Goal: Information Seeking & Learning: Compare options

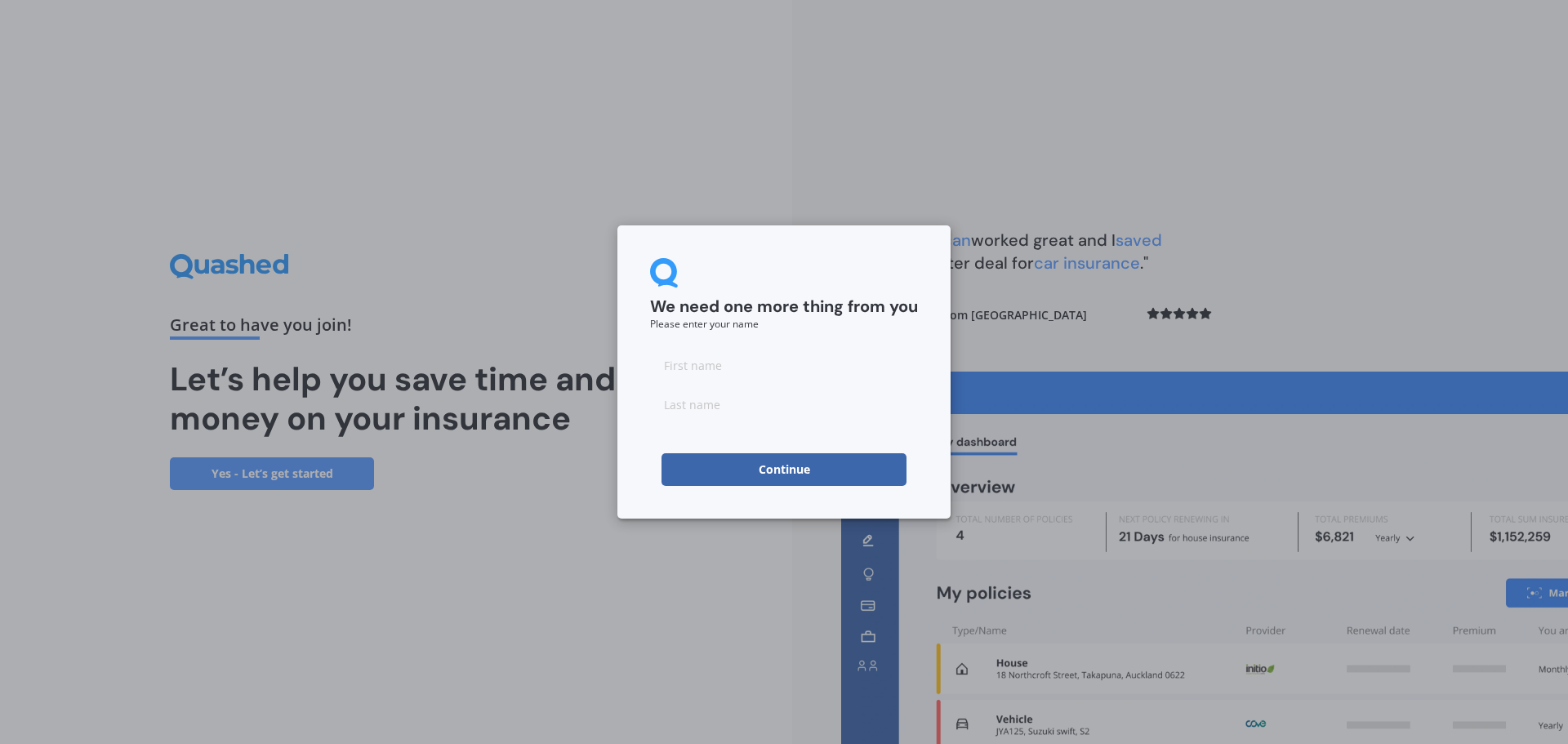
click at [748, 360] on input at bounding box center [784, 365] width 268 height 33
type input "Kev"
click at [673, 408] on input at bounding box center [784, 405] width 268 height 33
type input "[PERSON_NAME]"
click at [662, 468] on button "Continue" at bounding box center [783, 470] width 245 height 33
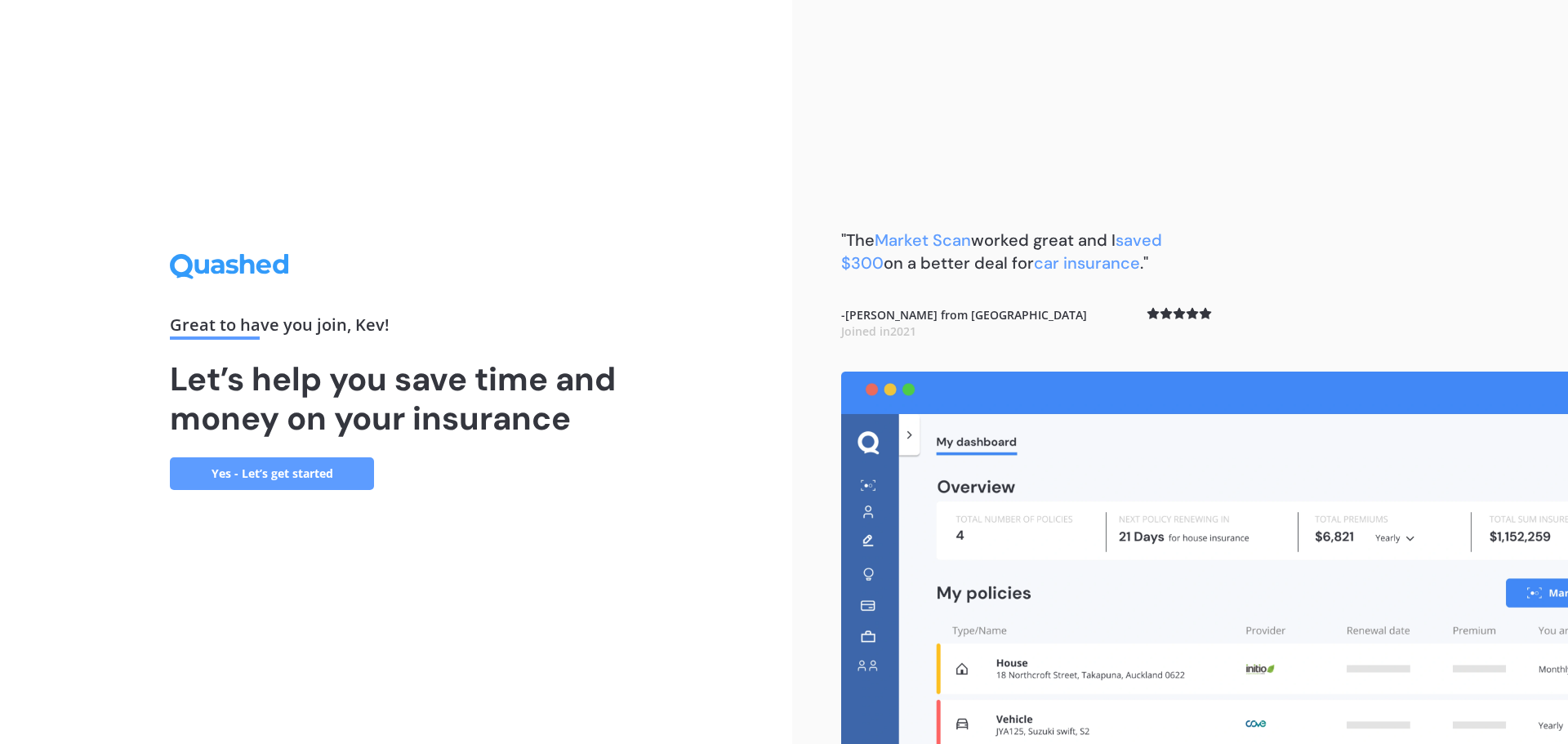
click at [348, 481] on link "Yes - Let’s get started" at bounding box center [272, 474] width 204 height 33
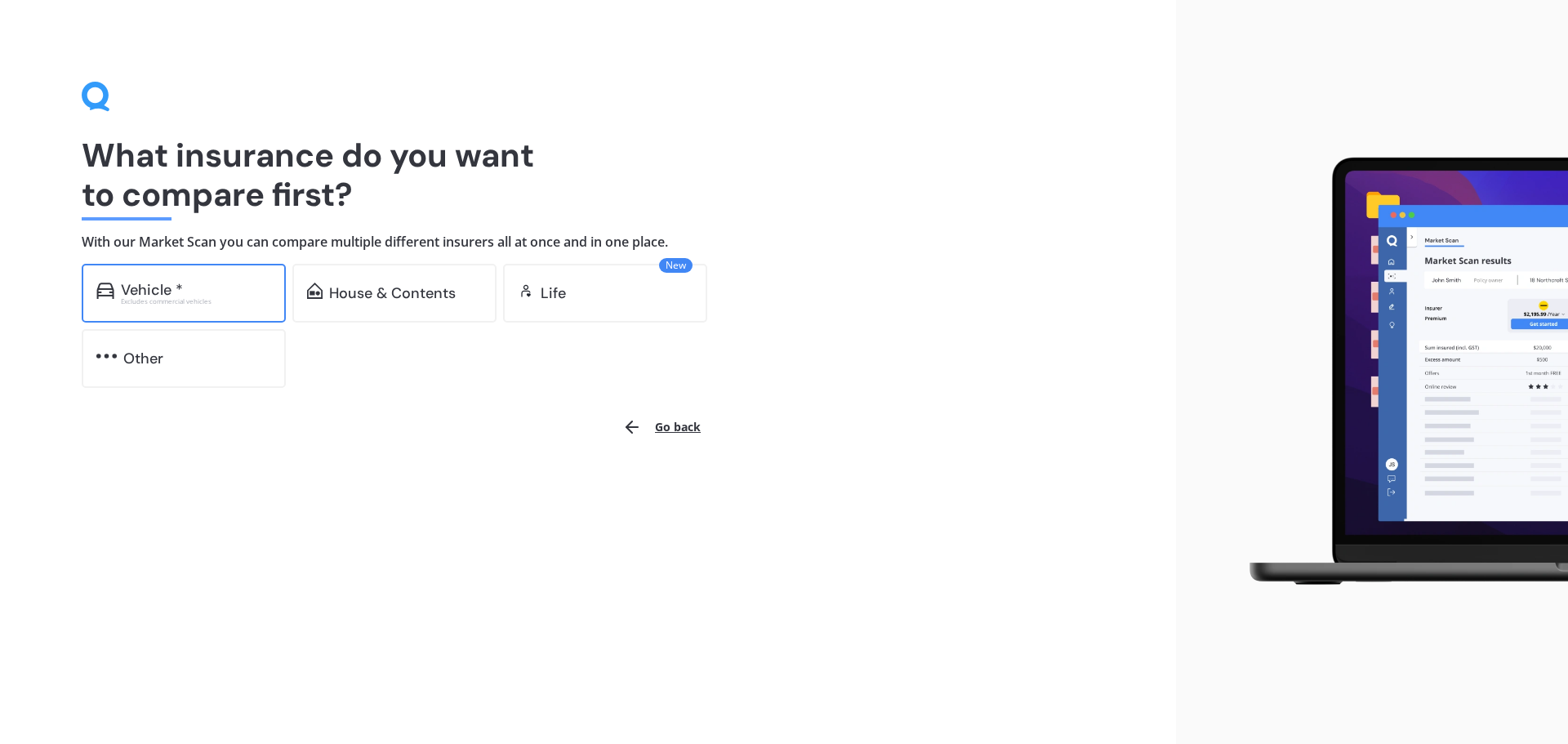
click at [174, 288] on div "Vehicle *" at bounding box center [151, 290] width 62 height 17
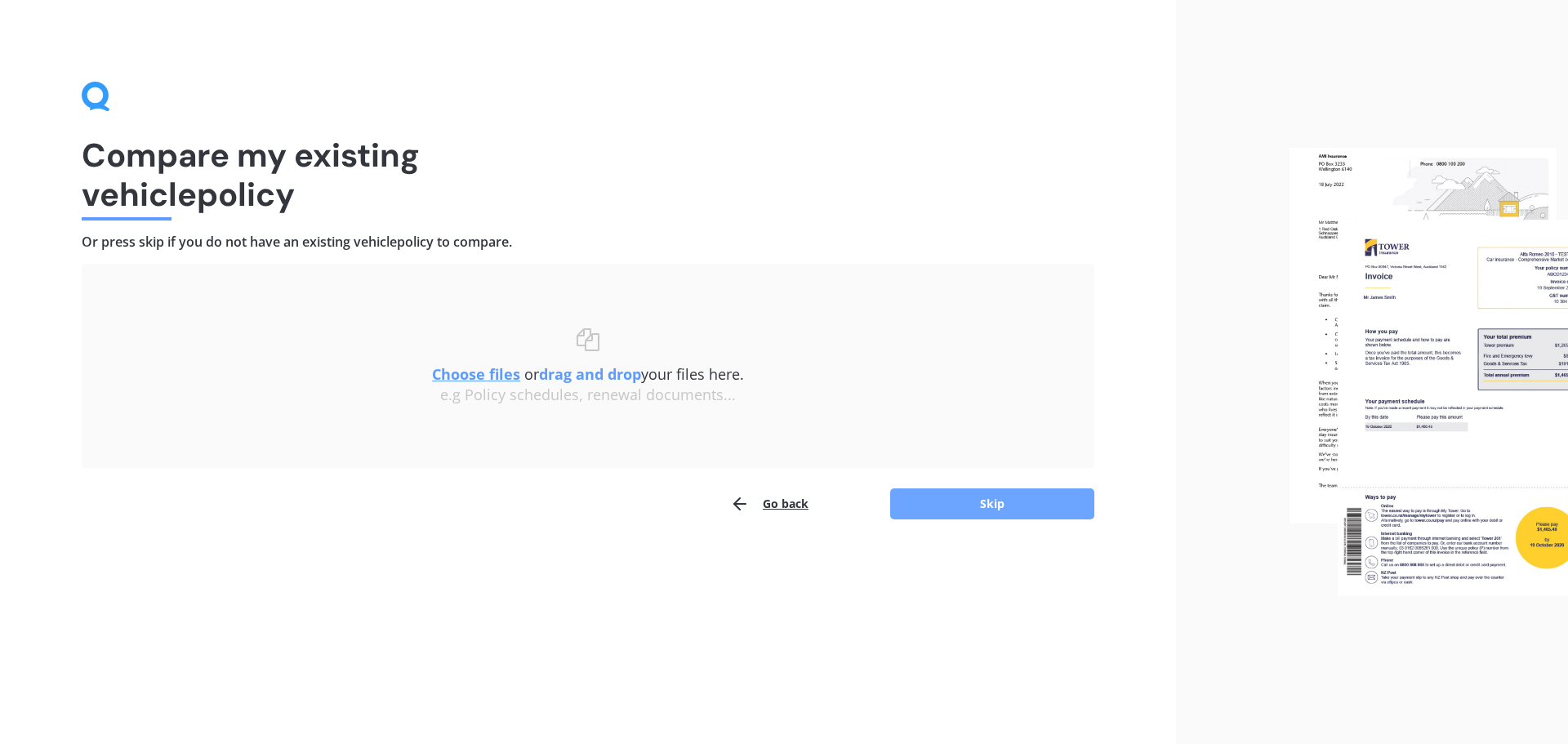
click at [981, 508] on button "Skip" at bounding box center [991, 505] width 204 height 31
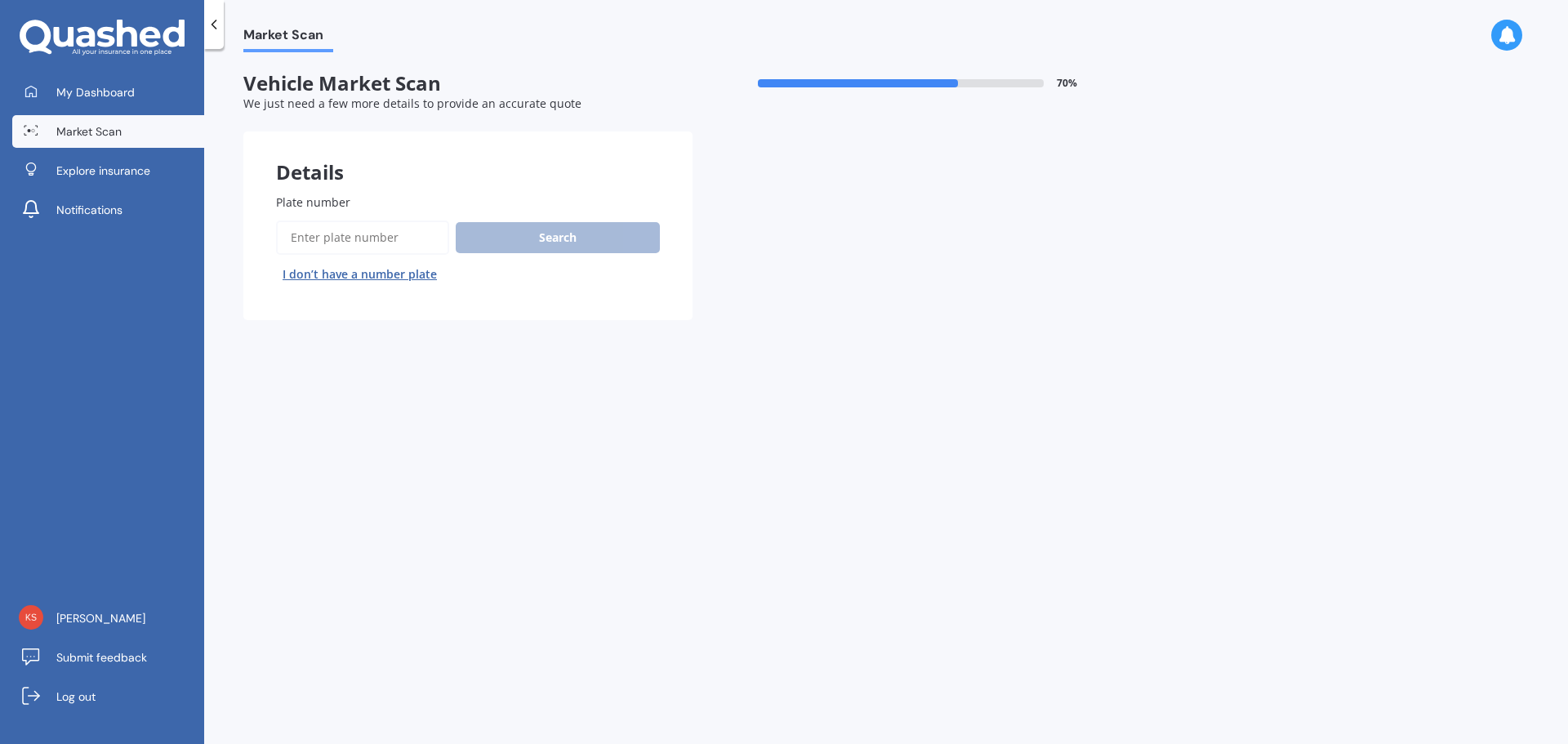
click at [359, 236] on input "Plate number" at bounding box center [362, 238] width 173 height 35
type input "mge241"
click at [527, 234] on button "Search" at bounding box center [557, 238] width 204 height 31
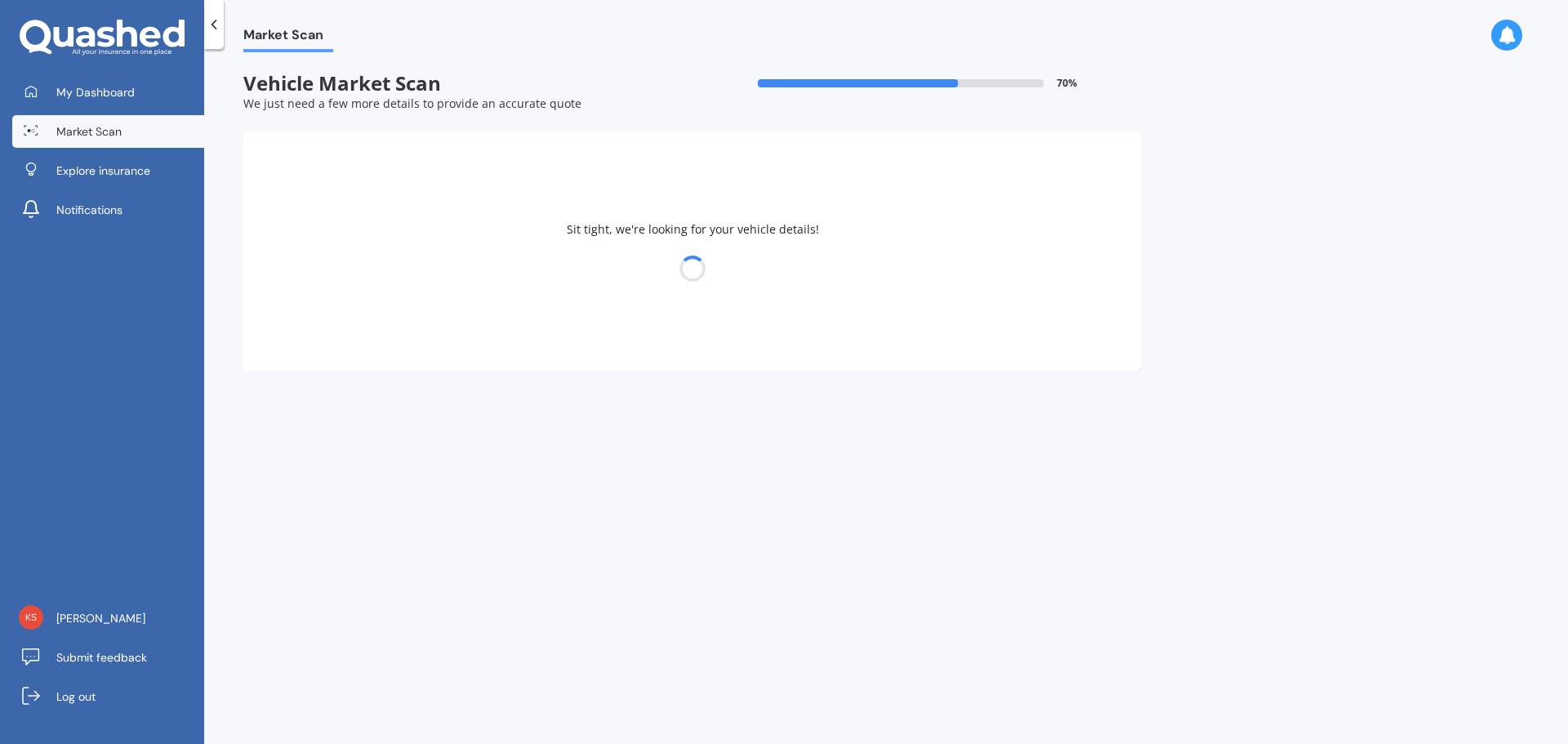
select select "NISSAN"
select select "X-TRAIL"
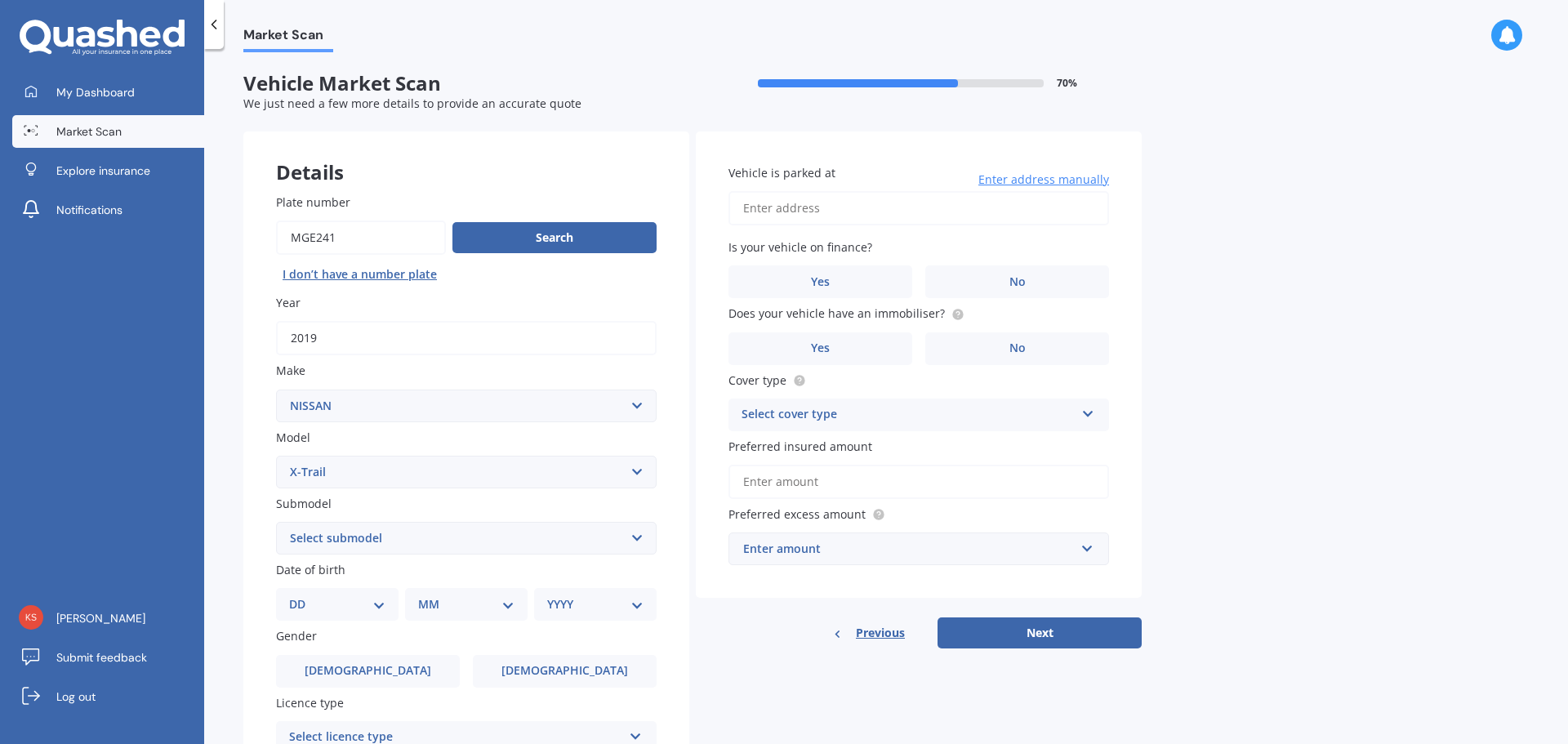
click at [376, 606] on select "DD 01 02 03 04 05 06 07 08 09 10 11 12 13 14 15 16 17 18 19 20 21 22 23 24 25 2…" at bounding box center [337, 604] width 97 height 18
click at [385, 599] on div "DD 01 02 03 04 05 06 07 08 09 10 11 12 13 14 15 16 17 18 19 20 21 22 23 24 25 2…" at bounding box center [337, 604] width 122 height 33
click at [529, 546] on select "Select submodel (All Other) 2000cc Hybrid 2WD non-turbo 4WD 20X Petrol ST ST 4W…" at bounding box center [465, 538] width 380 height 33
select select "ST-L 2.5P/6CVT/SW/5D"
click at [276, 522] on select "Select submodel (All Other) 2000cc Hybrid 2WD non-turbo 4WD 20X Petrol ST ST 4W…" at bounding box center [465, 538] width 380 height 33
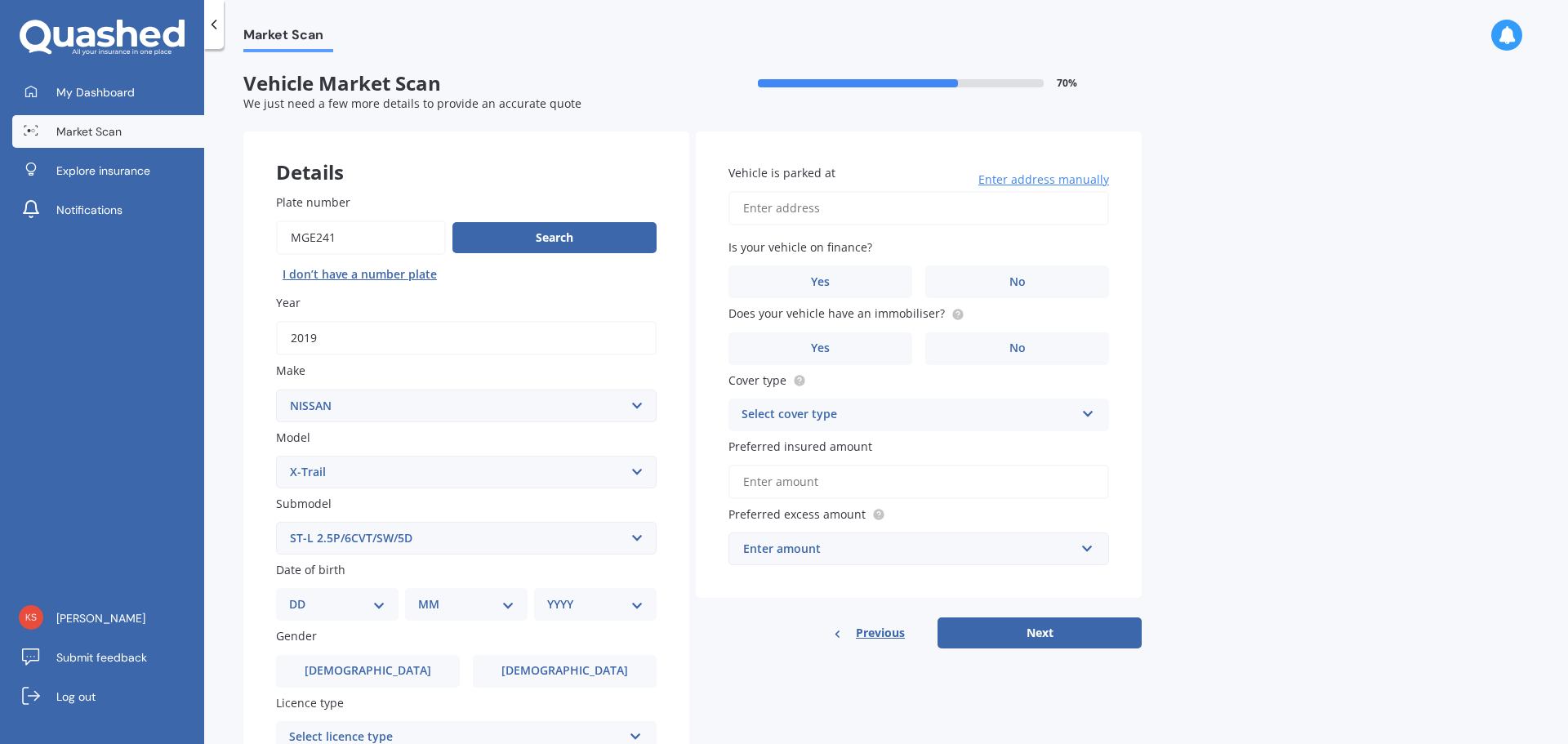
click at [380, 599] on select "DD 01 02 03 04 05 06 07 08 09 10 11 12 13 14 15 16 17 18 19 20 21 22 23 24 25 2…" at bounding box center [337, 604] width 97 height 18
select select "12"
click at [302, 595] on select "DD 01 02 03 04 05 06 07 08 09 10 11 12 13 14 15 16 17 18 19 20 21 22 23 24 25 2…" at bounding box center [337, 604] width 97 height 18
click at [503, 604] on select "MM 01 02 03 04 05 06 07 08 09 10 11 12" at bounding box center [469, 604] width 90 height 18
select select "10"
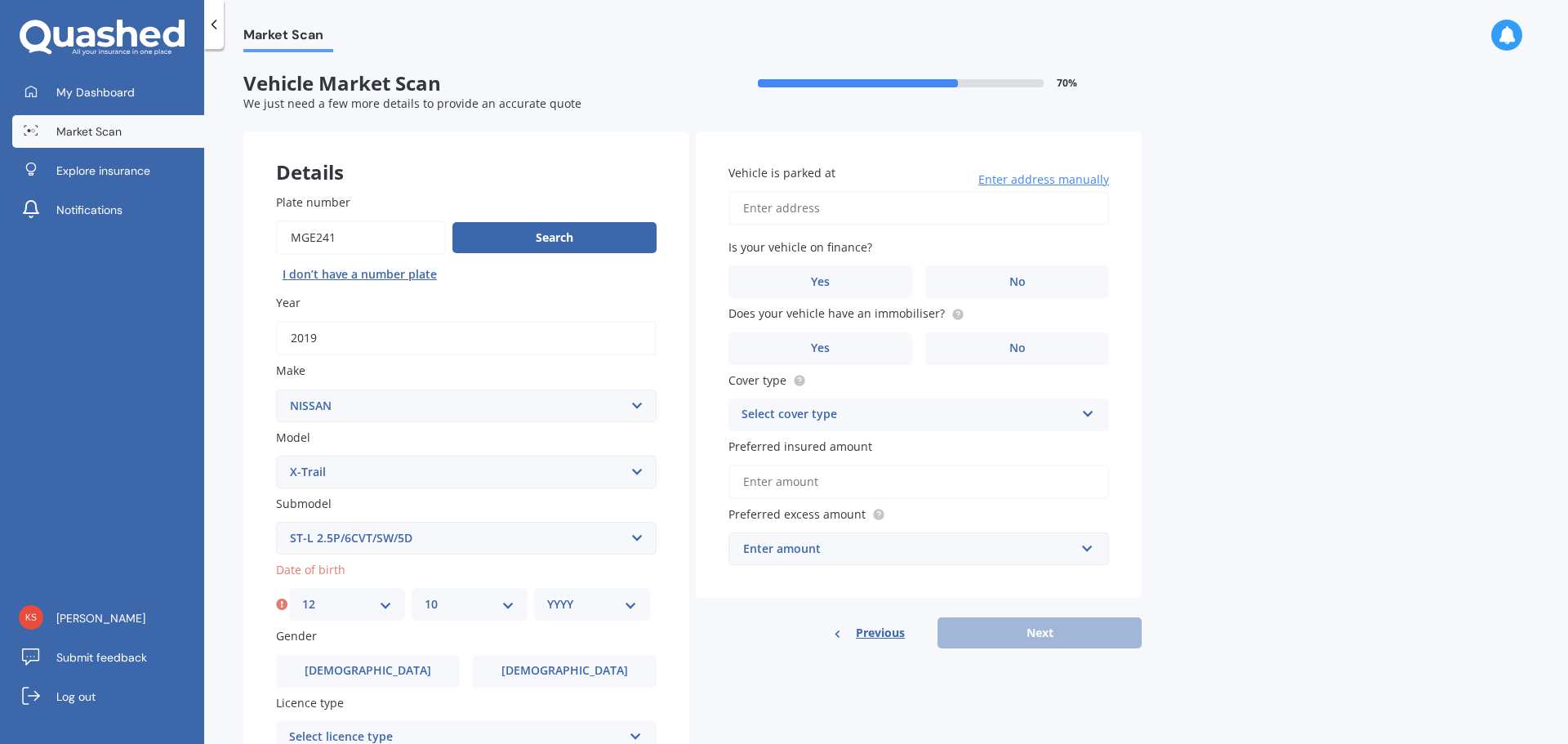
click at [424, 595] on select "MM 01 02 03 04 05 06 07 08 09 10 11 12" at bounding box center [469, 604] width 90 height 18
click at [565, 601] on select "YYYY 2025 2024 2023 2022 2021 2020 2019 2018 2017 2016 2015 2014 2013 2012 2011…" at bounding box center [592, 604] width 90 height 18
select select "1960"
click at [547, 595] on select "YYYY 2025 2024 2023 2022 2021 2020 2019 2018 2017 2016 2015 2014 2013 2012 2011…" at bounding box center [592, 604] width 90 height 18
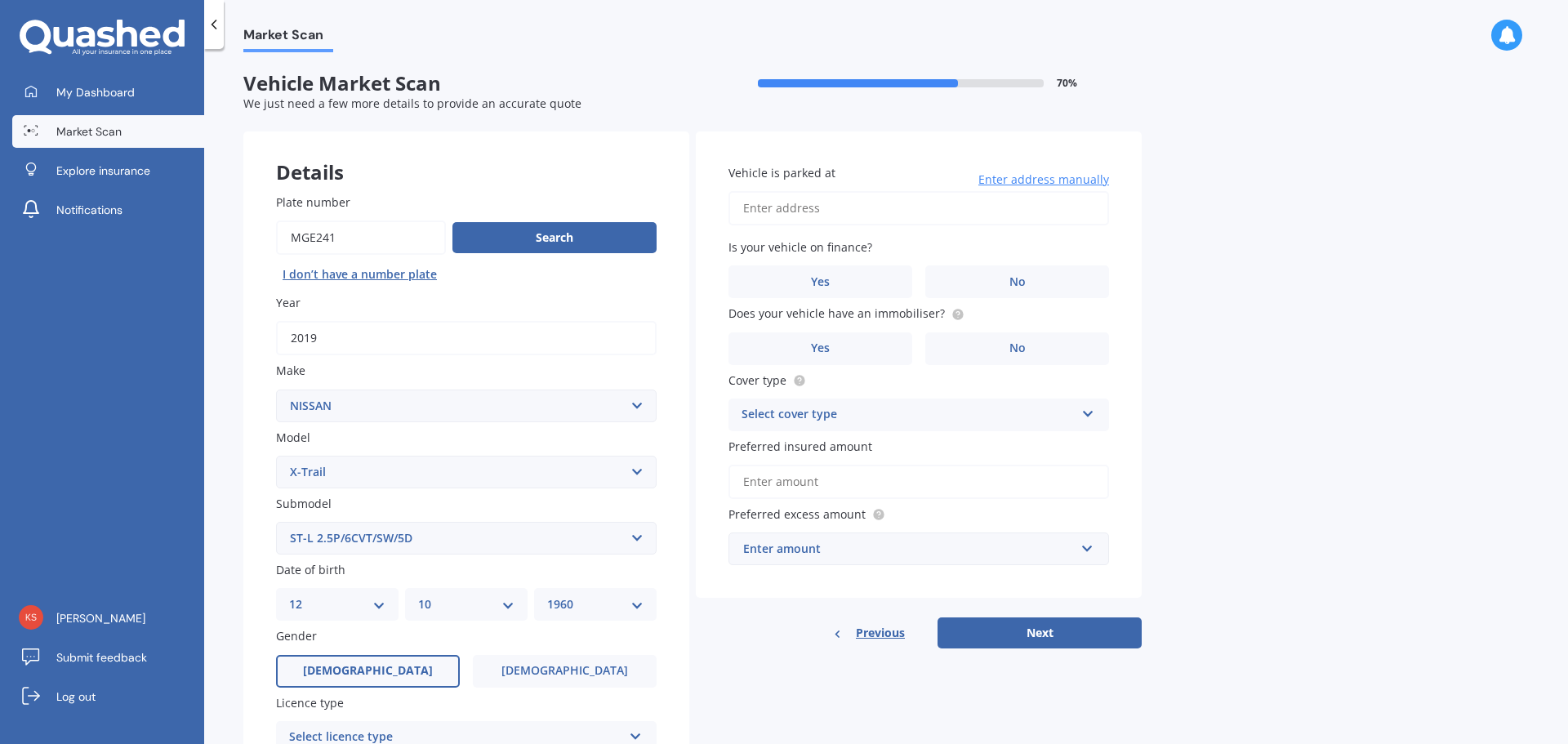
click at [412, 666] on label "[DEMOGRAPHIC_DATA]" at bounding box center [367, 671] width 184 height 33
click at [0, 0] on input "[DEMOGRAPHIC_DATA]" at bounding box center [0, 0] width 0 height 0
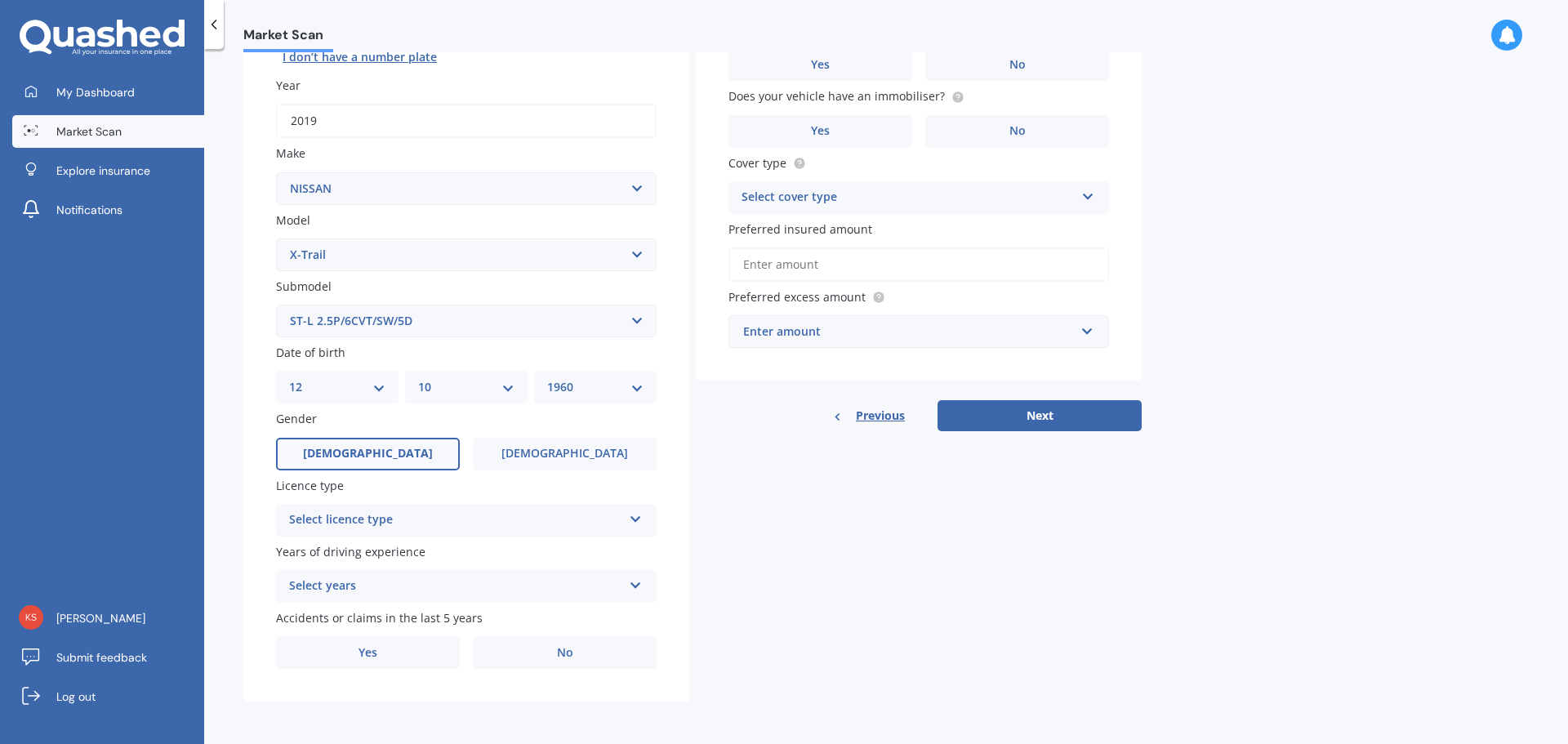
click at [633, 517] on icon at bounding box center [635, 516] width 14 height 12
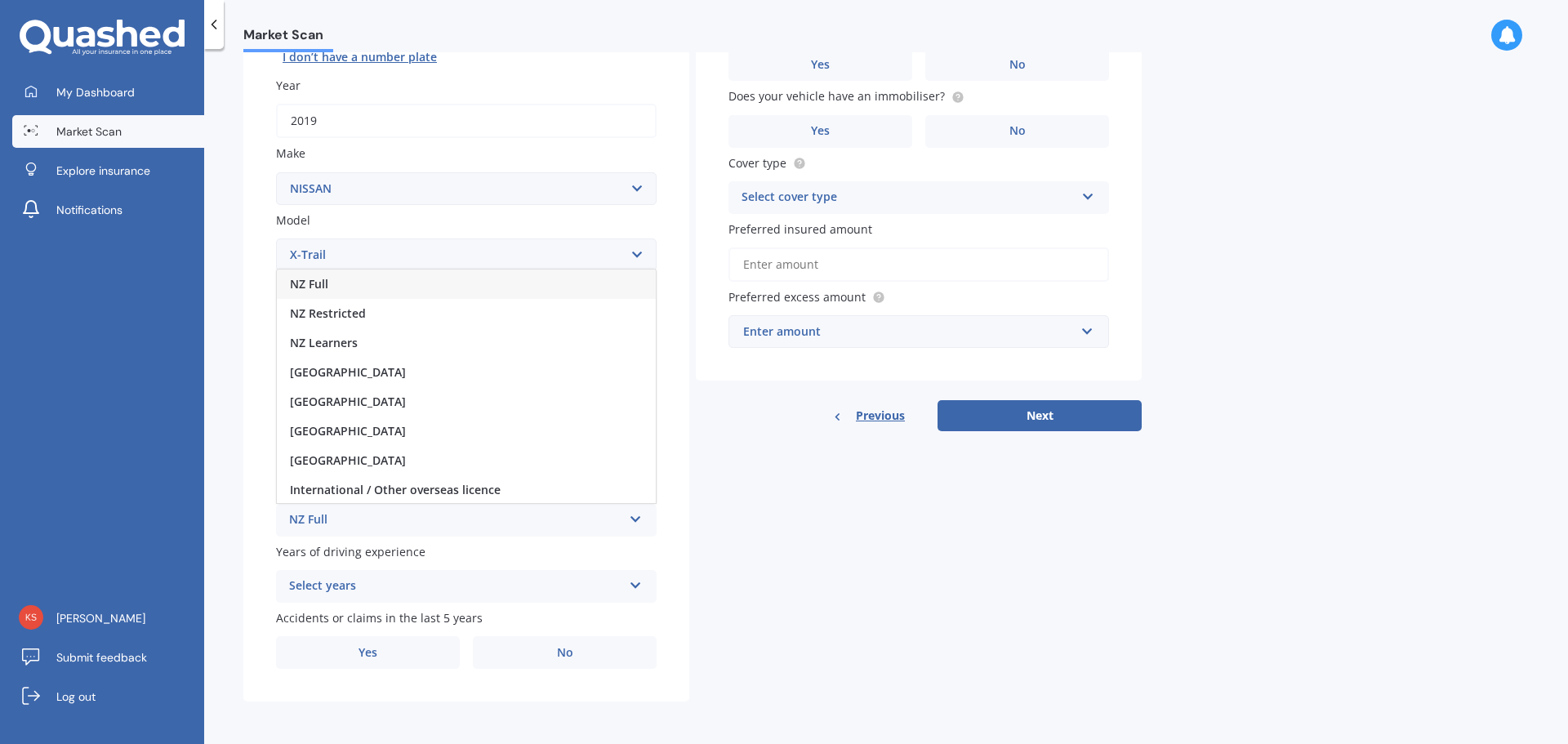
click at [324, 280] on span "NZ Full" at bounding box center [309, 283] width 38 height 16
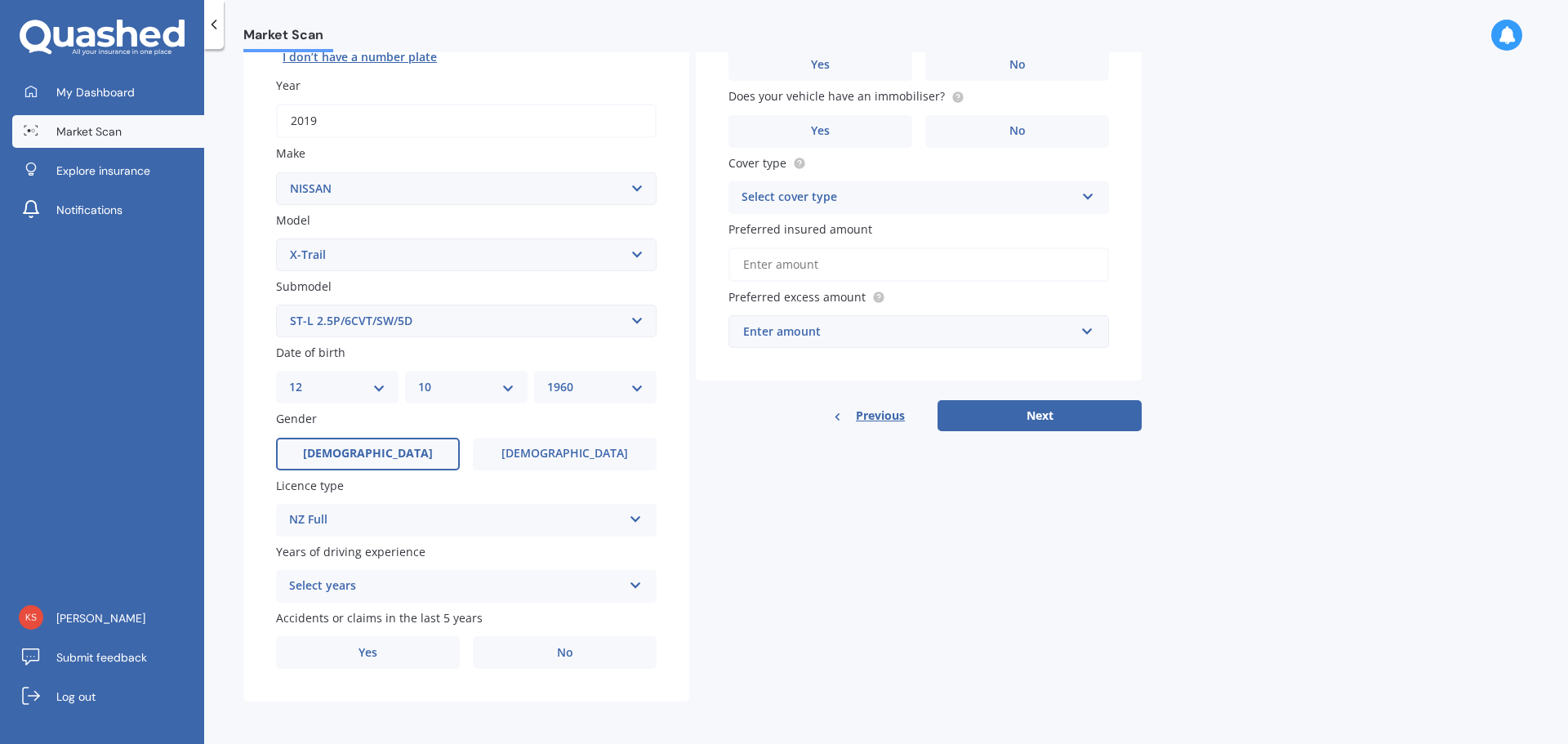
click at [637, 588] on icon at bounding box center [635, 582] width 14 height 12
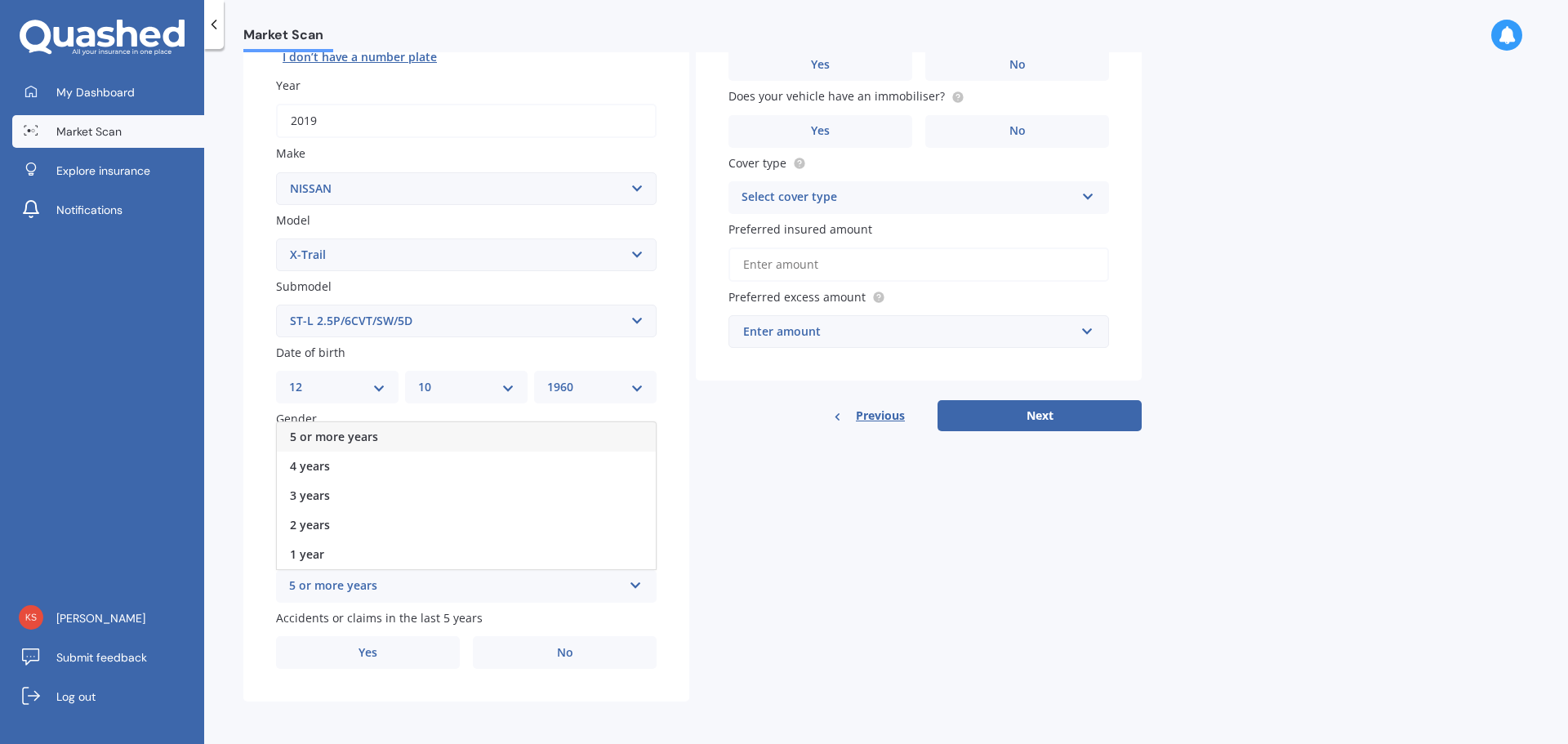
click at [363, 437] on span "5 or more years" at bounding box center [333, 436] width 88 height 16
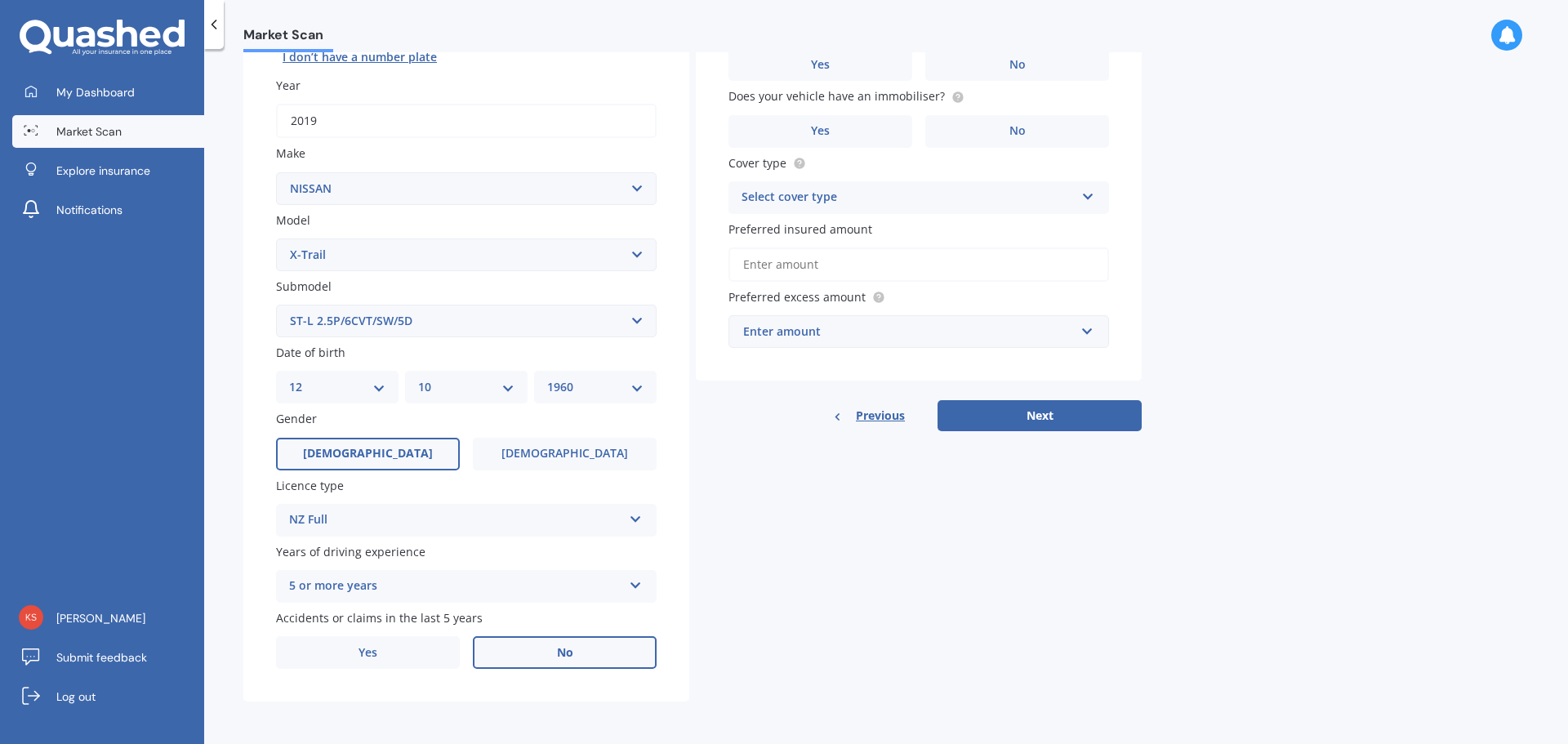
click at [543, 642] on label "No" at bounding box center [564, 653] width 184 height 33
click at [0, 0] on input "No" at bounding box center [0, 0] width 0 height 0
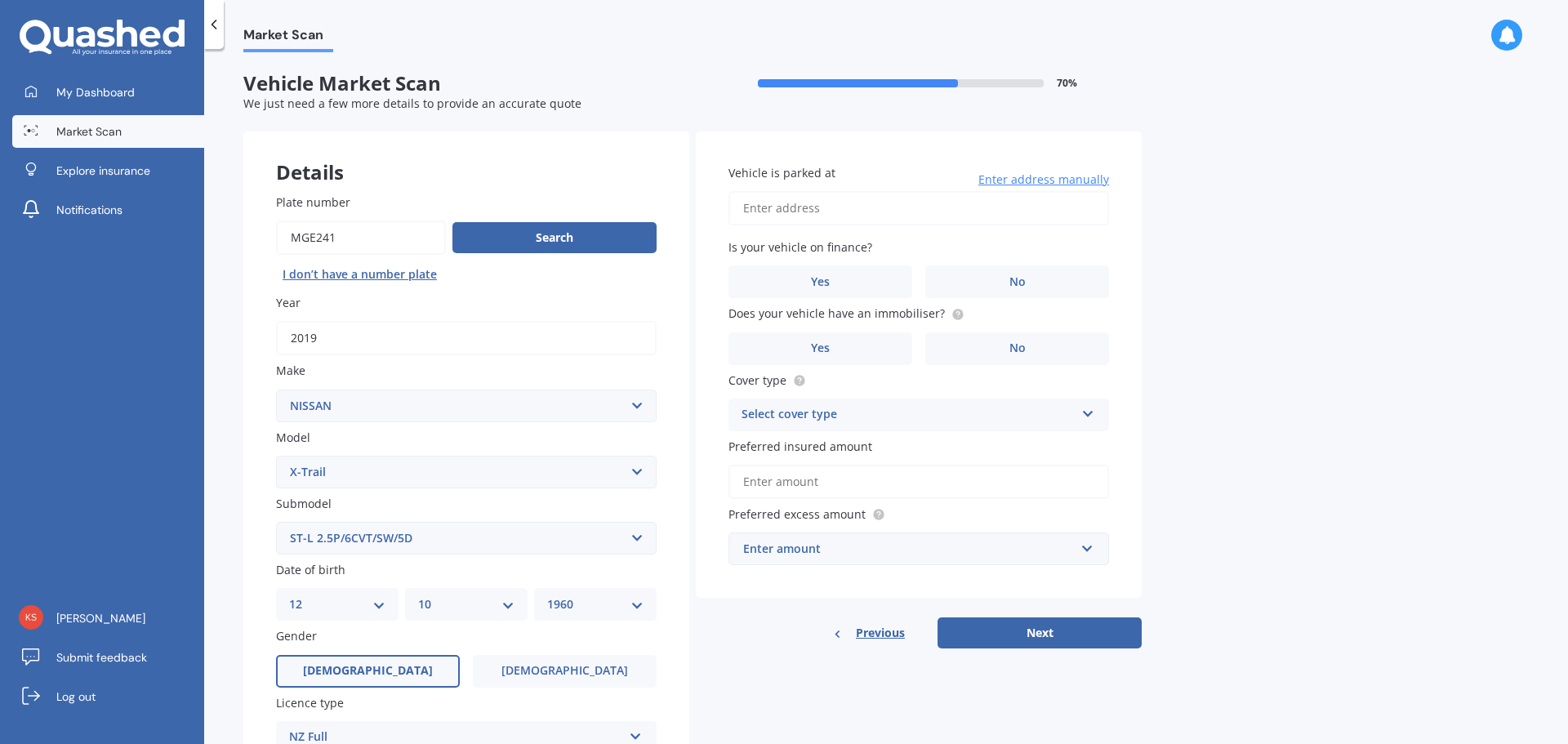
click at [815, 205] on input "Vehicle is parked at" at bounding box center [918, 209] width 380 height 35
click at [862, 208] on input "[STREET_ADDRESS][PERSON_NAME]" at bounding box center [918, 209] width 380 height 35
drag, startPoint x: 1001, startPoint y: 205, endPoint x: 861, endPoint y: 209, distance: 140.1
click at [861, 209] on input "[STREET_ADDRESS][PERSON_NAME]" at bounding box center [918, 209] width 380 height 35
type input "[STREET_ADDRESS][PERSON_NAME]"
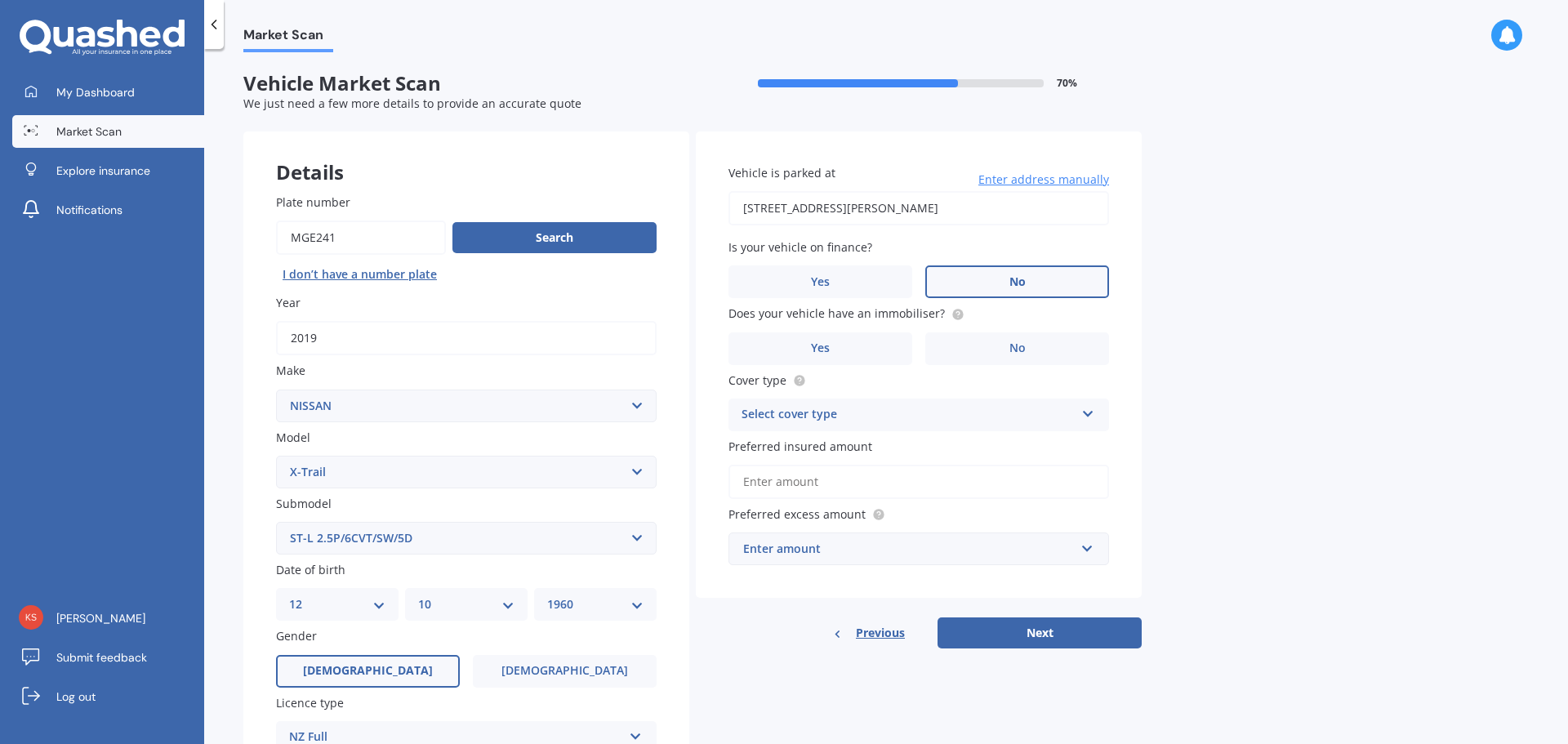
click at [1028, 283] on label "No" at bounding box center [1017, 282] width 184 height 33
click at [0, 0] on input "No" at bounding box center [0, 0] width 0 height 0
click at [850, 340] on label "Yes" at bounding box center [819, 349] width 184 height 33
click at [0, 0] on input "Yes" at bounding box center [0, 0] width 0 height 0
click at [951, 412] on div "Select cover type" at bounding box center [908, 415] width 333 height 20
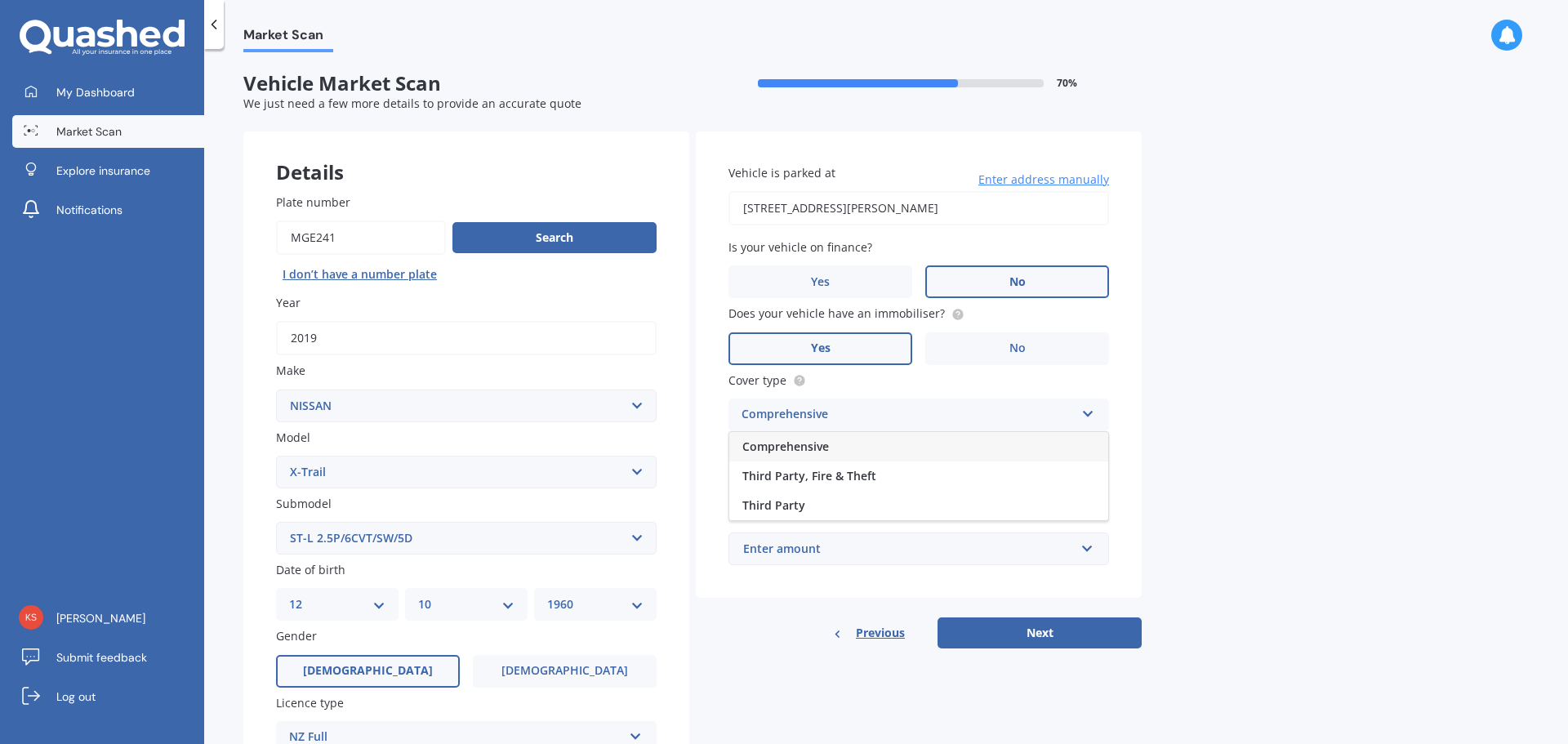
click at [827, 448] on span "Comprehensive" at bounding box center [785, 446] width 87 height 16
click at [850, 477] on input "Preferred insured amount" at bounding box center [918, 482] width 380 height 35
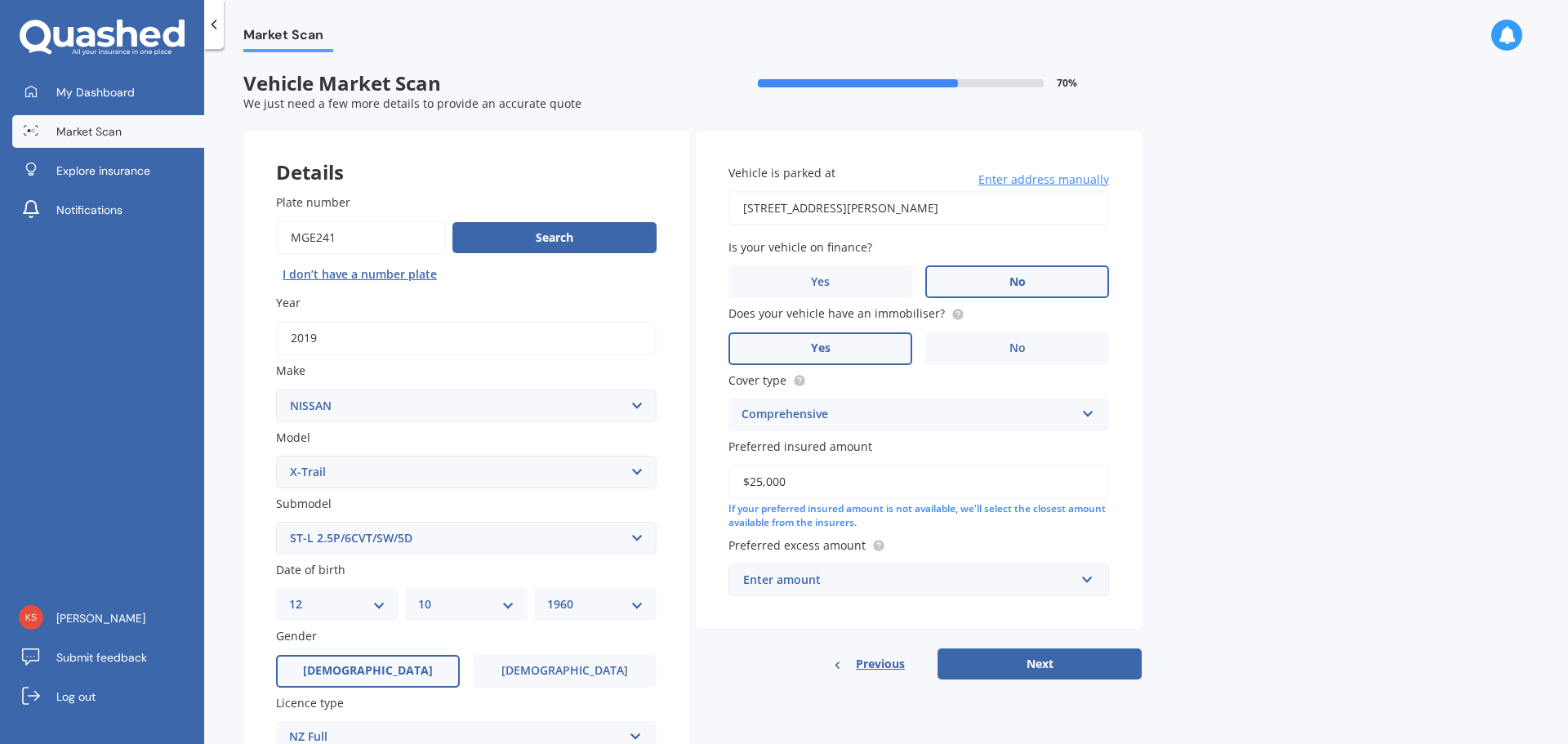
type input "$25,000"
click at [1068, 578] on div "Enter amount" at bounding box center [909, 581] width 332 height 18
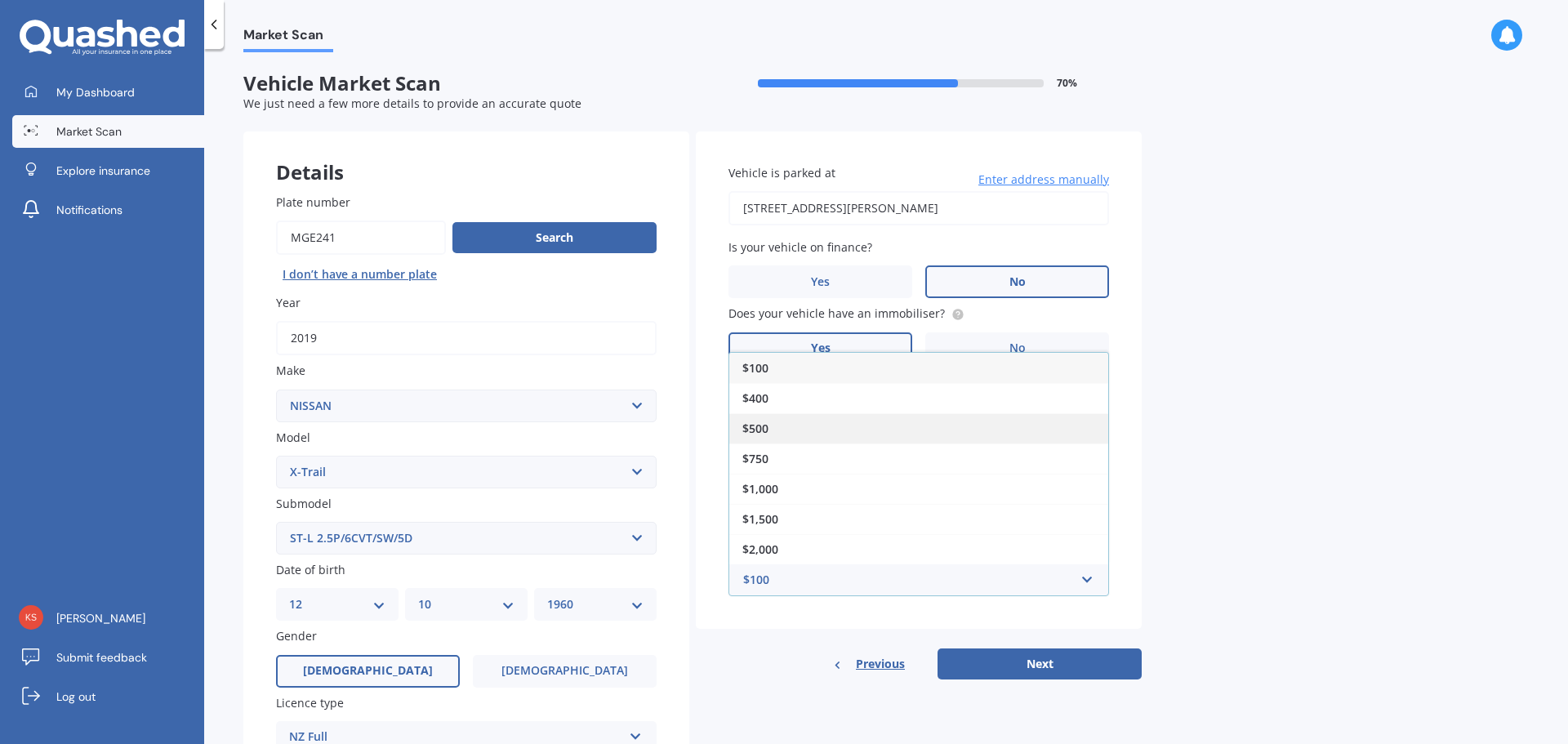
click at [755, 421] on span "$500" at bounding box center [755, 429] width 26 height 16
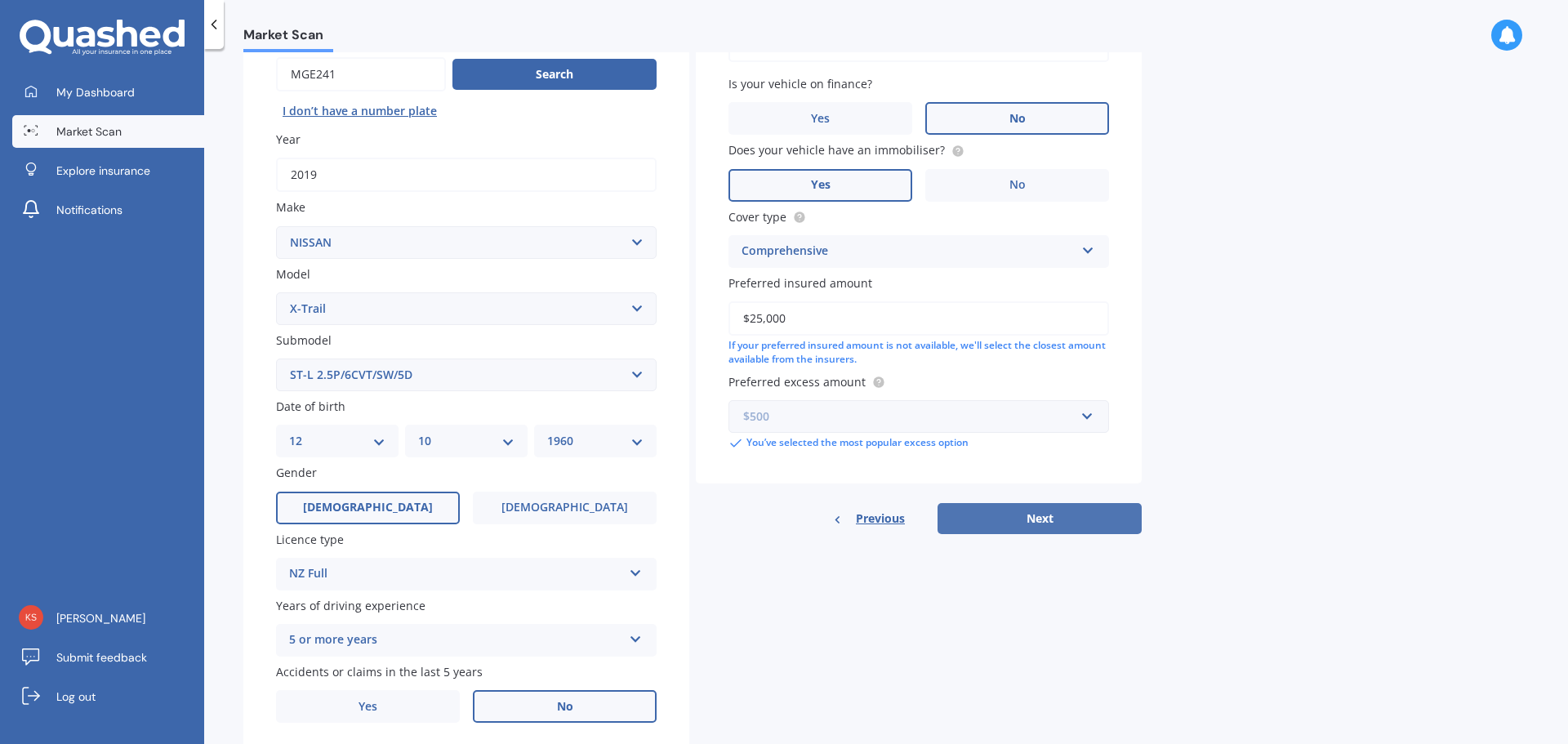
scroll to position [217, 0]
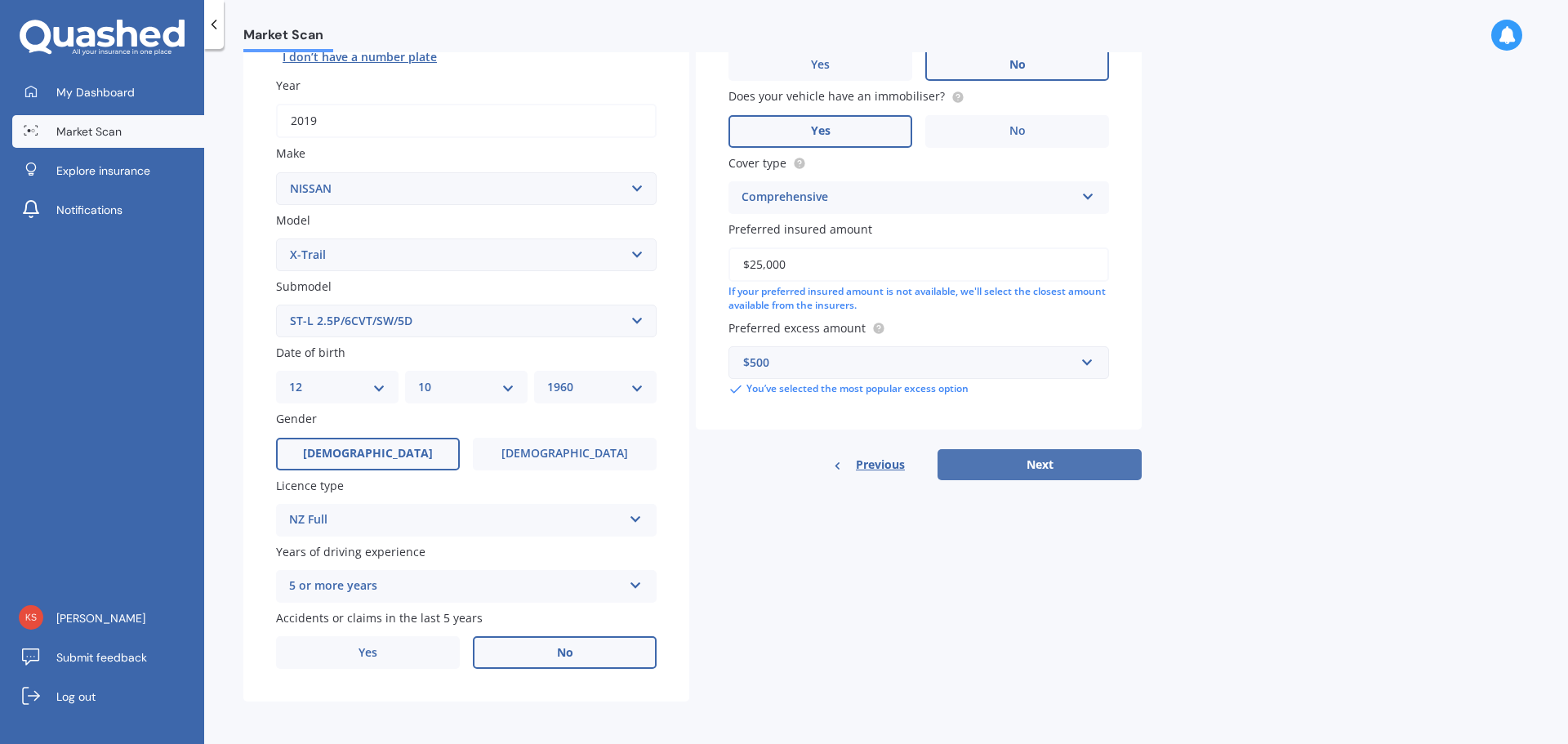
click at [1051, 469] on button "Next" at bounding box center [1039, 465] width 204 height 31
select select "12"
select select "10"
select select "1960"
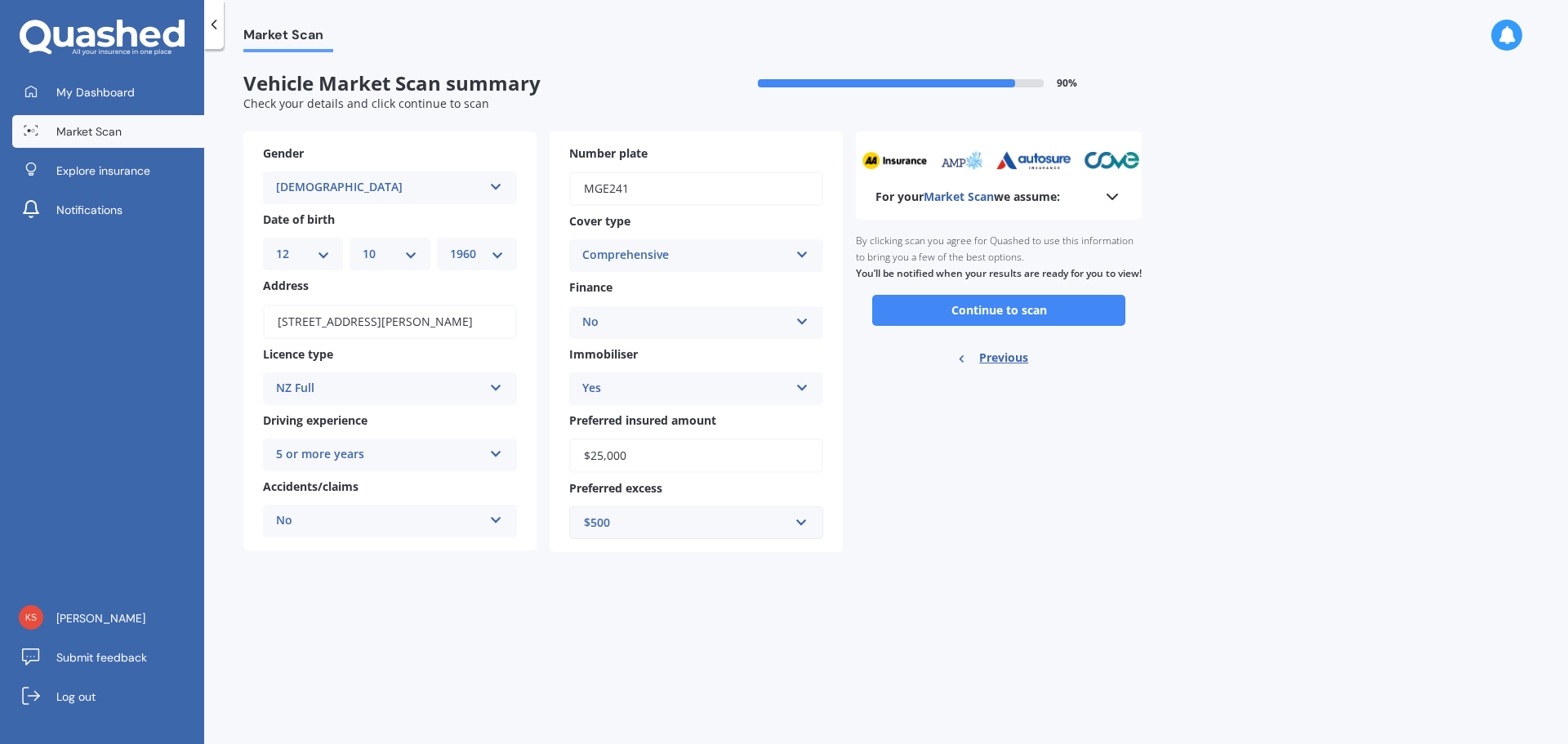
scroll to position [0, 0]
click at [1022, 325] on button "Continue to scan" at bounding box center [999, 310] width 253 height 31
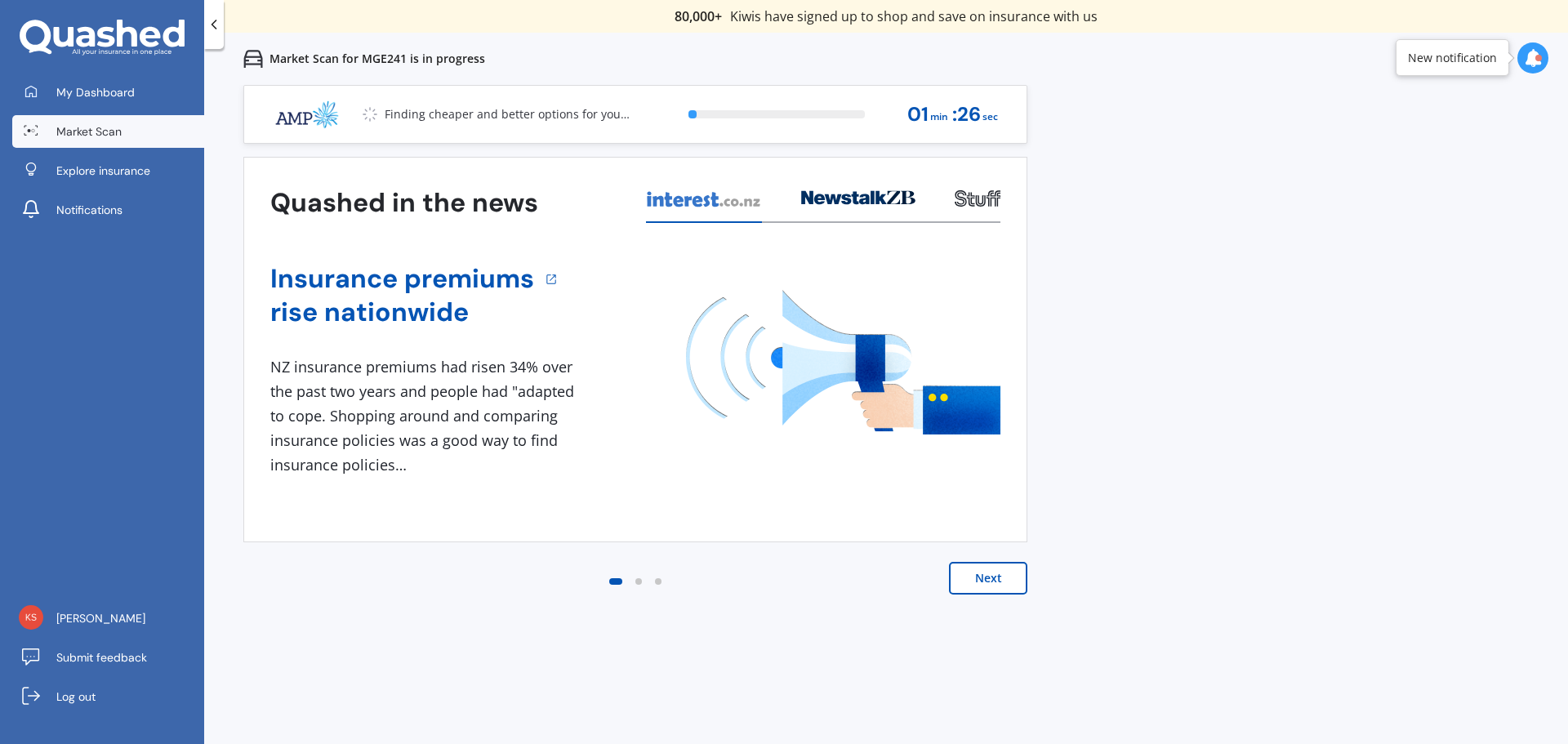
click at [999, 580] on button "Next" at bounding box center [988, 579] width 78 height 33
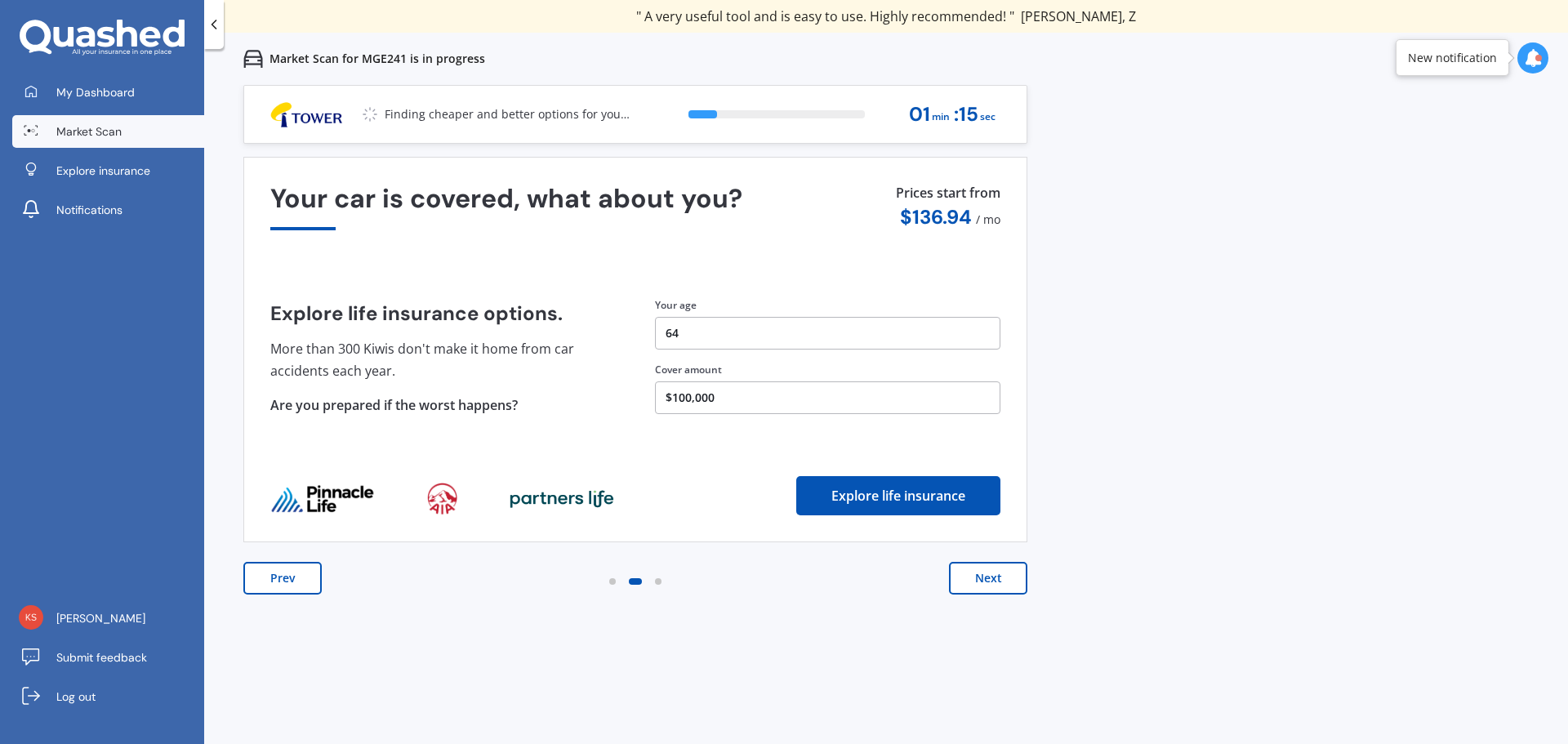
click at [995, 581] on button "Next" at bounding box center [988, 579] width 78 height 33
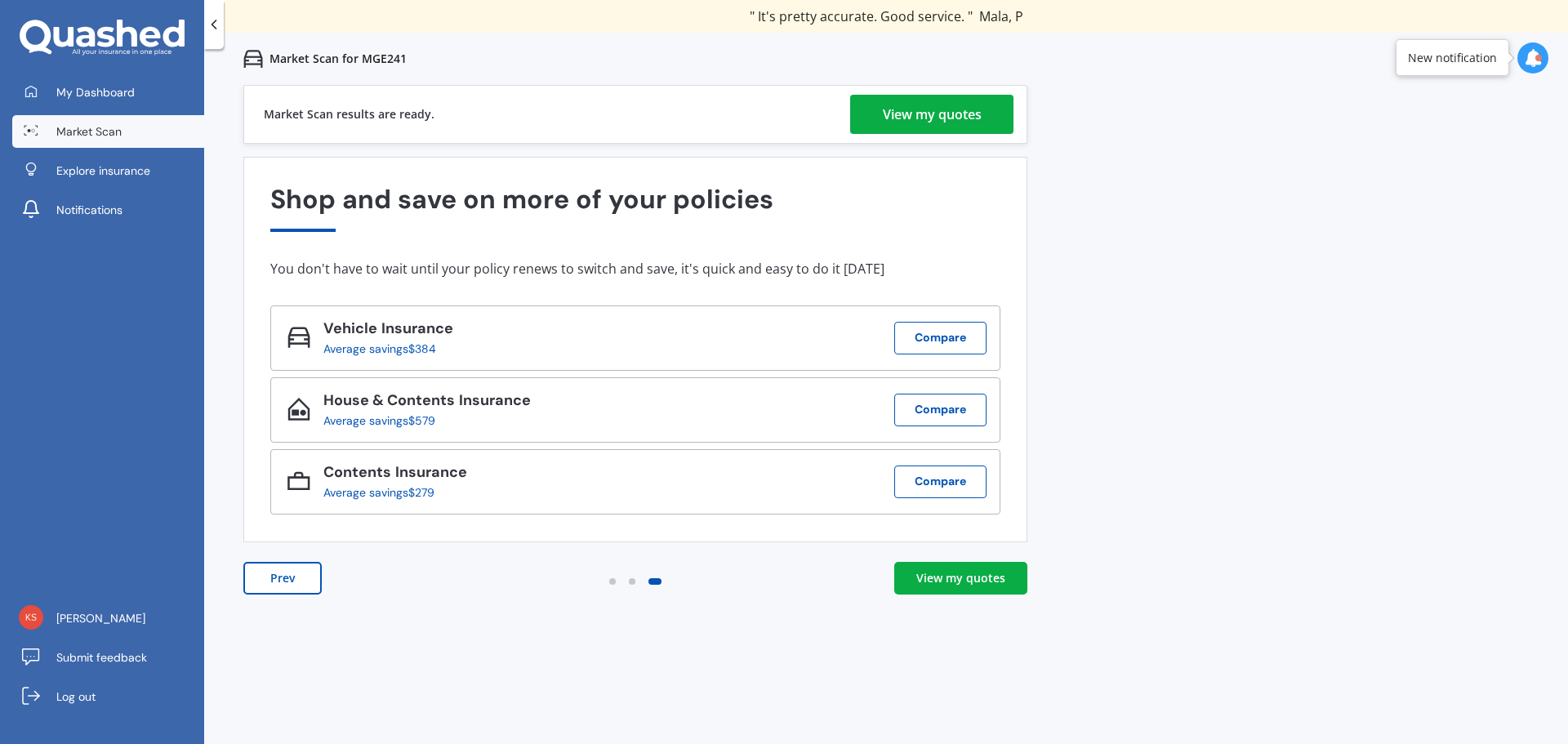
click at [944, 584] on div "View my quotes" at bounding box center [961, 579] width 89 height 17
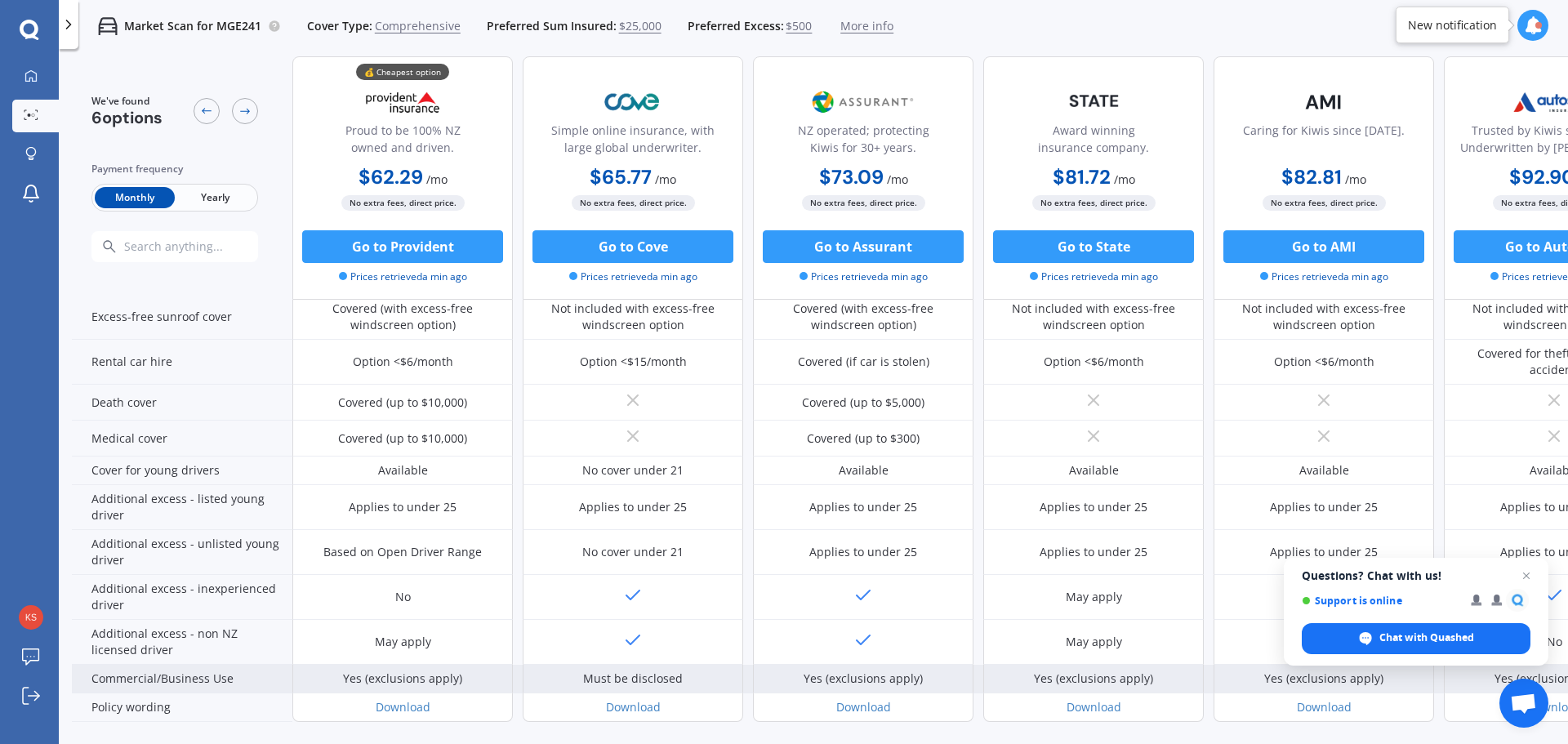
scroll to position [721, 0]
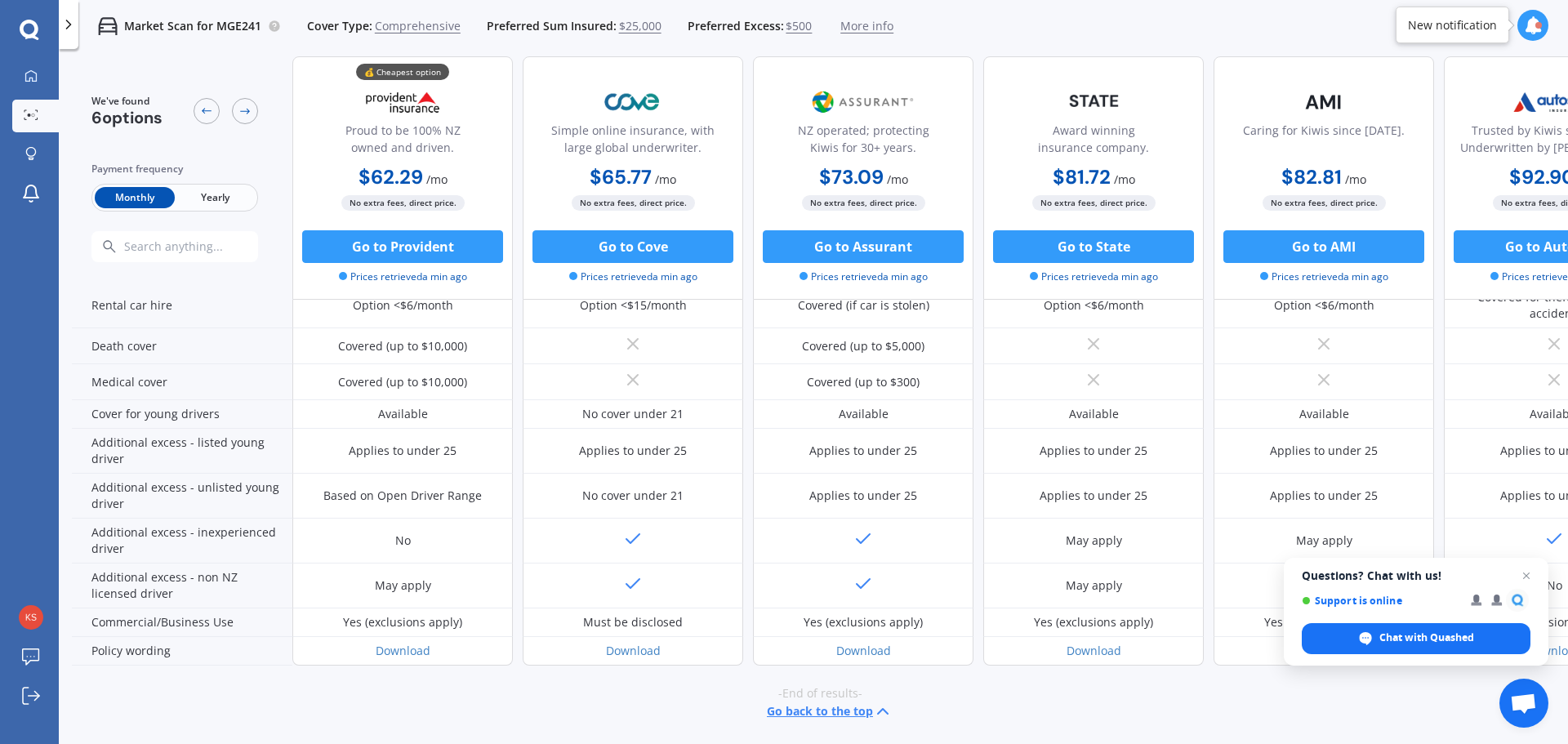
click at [854, 702] on button "Go back to the top" at bounding box center [829, 712] width 125 height 20
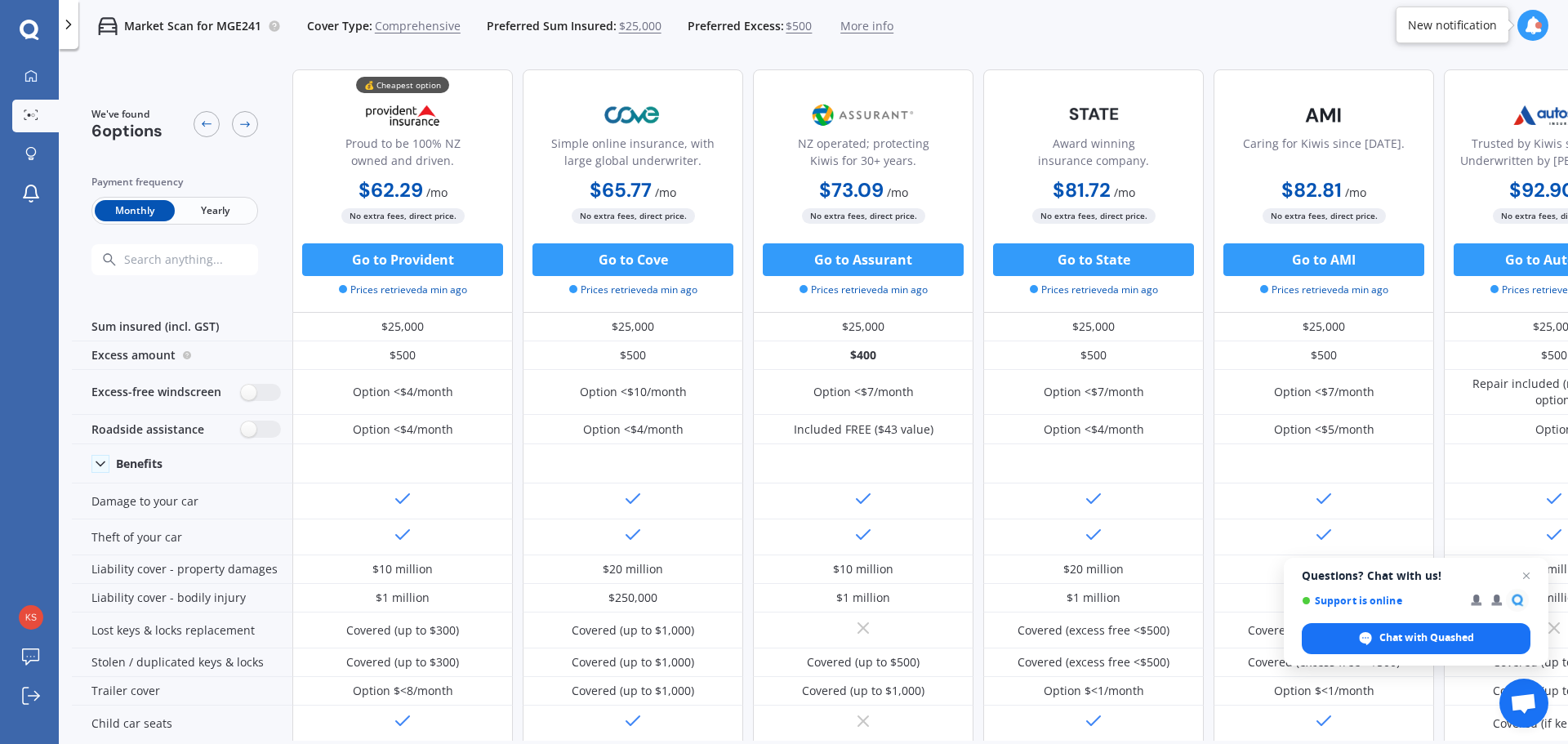
click at [1539, 742] on div "We've found 6 options Payment frequency Monthly Yearly 💰 Cheapest option Proud …" at bounding box center [819, 426] width 1495 height 740
click at [1528, 574] on span "Close chat" at bounding box center [1526, 576] width 21 height 21
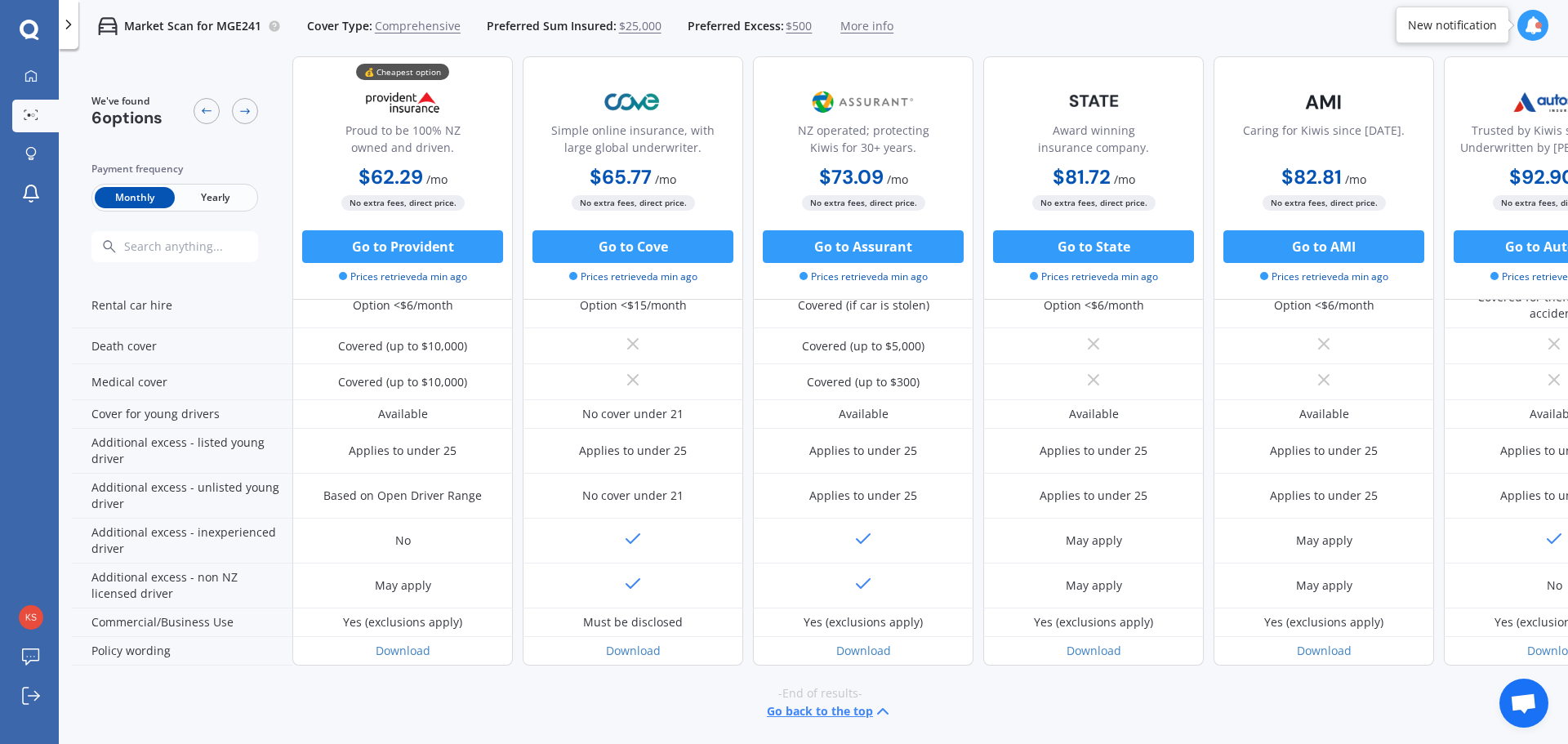
scroll to position [721, 105]
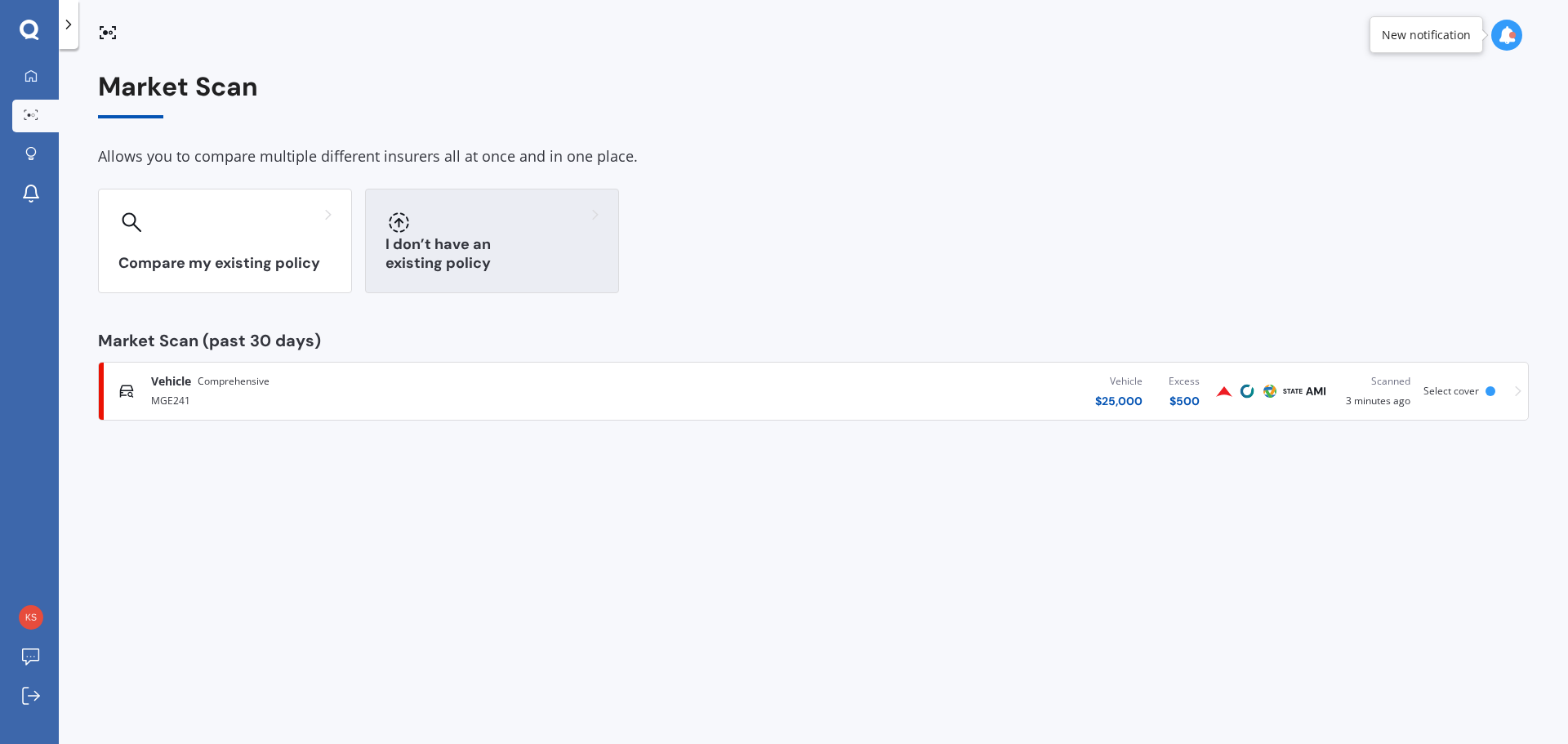
click at [421, 258] on h3 "I don’t have an existing policy" at bounding box center [492, 254] width 213 height 38
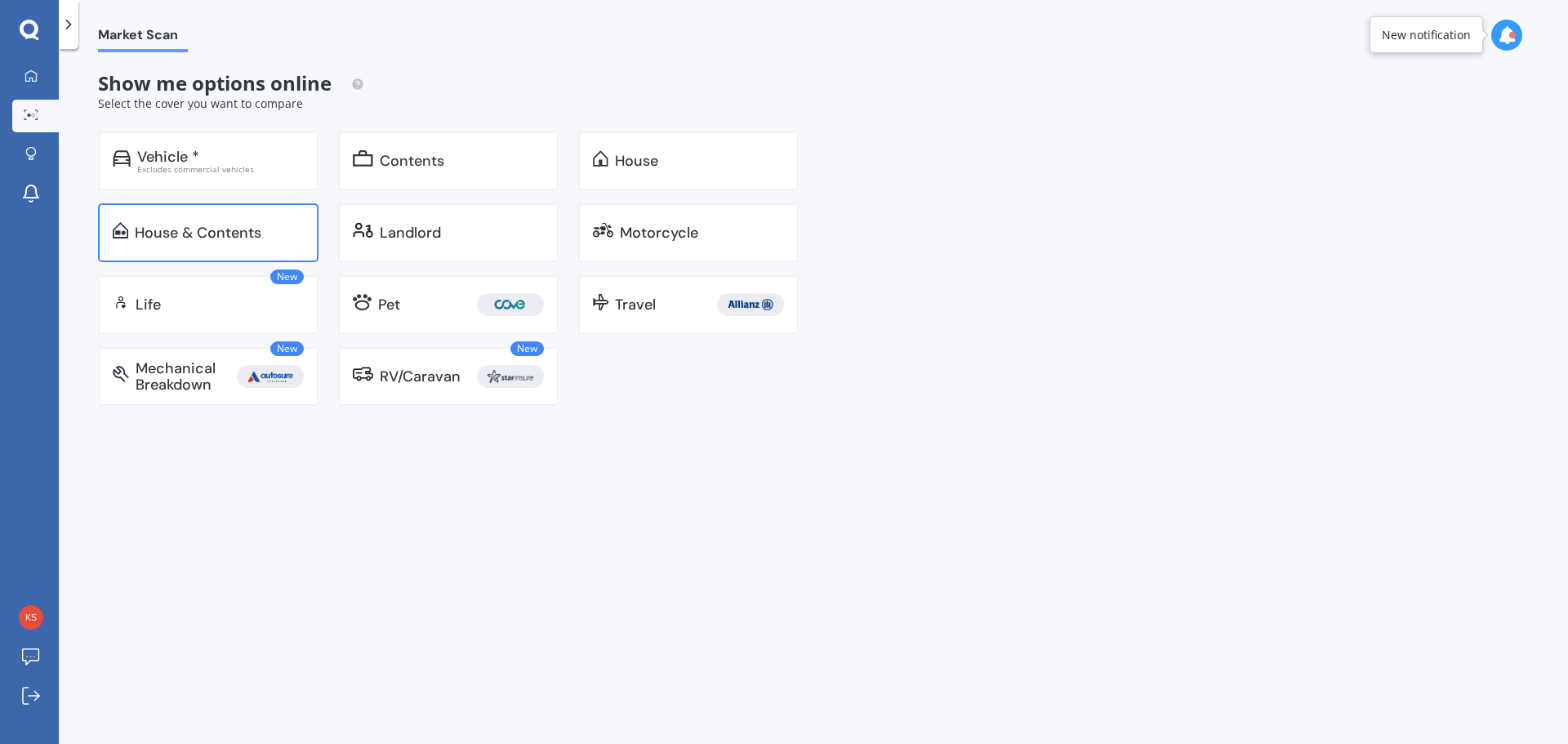
click at [203, 227] on div "House & Contents" at bounding box center [197, 233] width 126 height 17
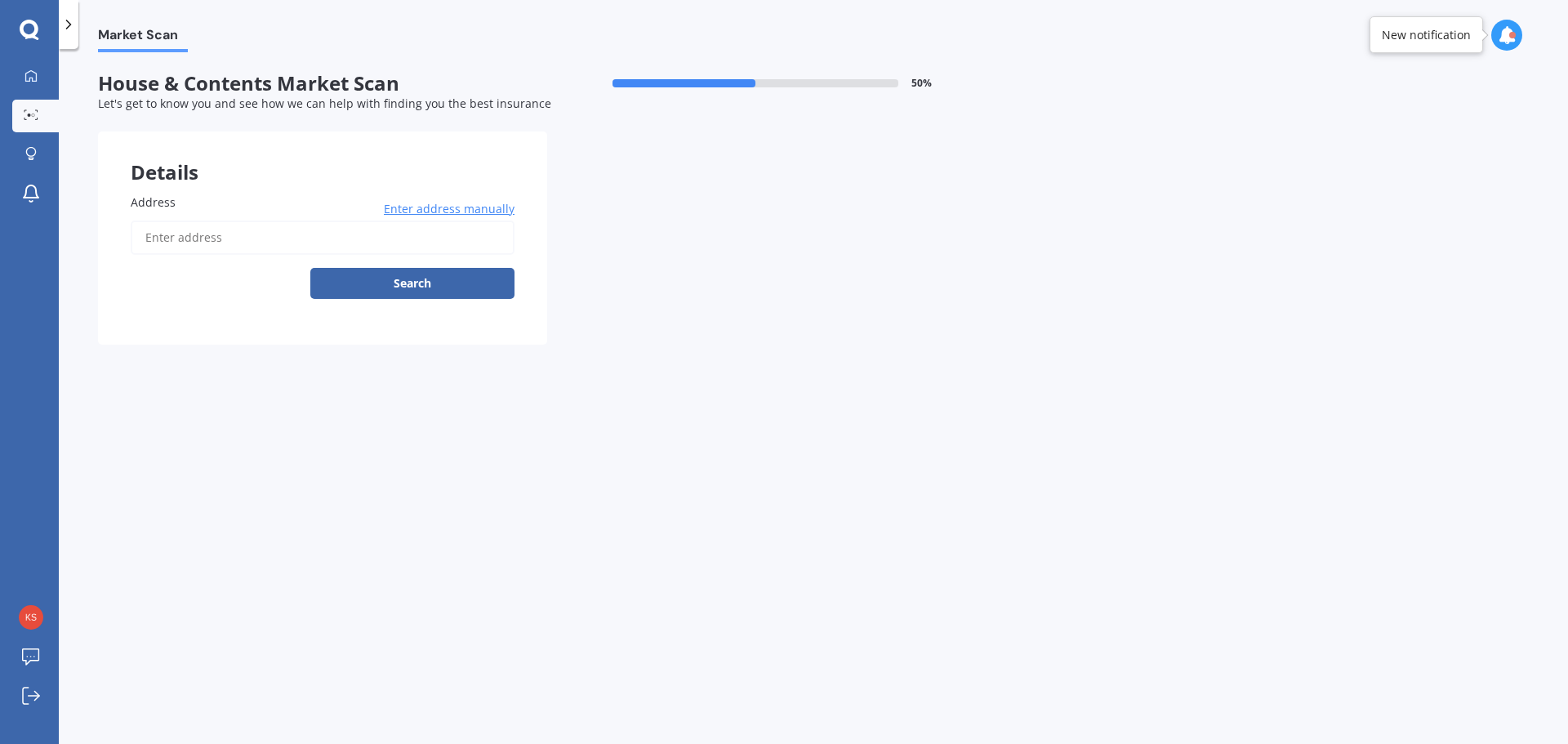
click at [226, 235] on input "Address" at bounding box center [322, 238] width 384 height 35
type input "[STREET_ADDRESS][PERSON_NAME]"
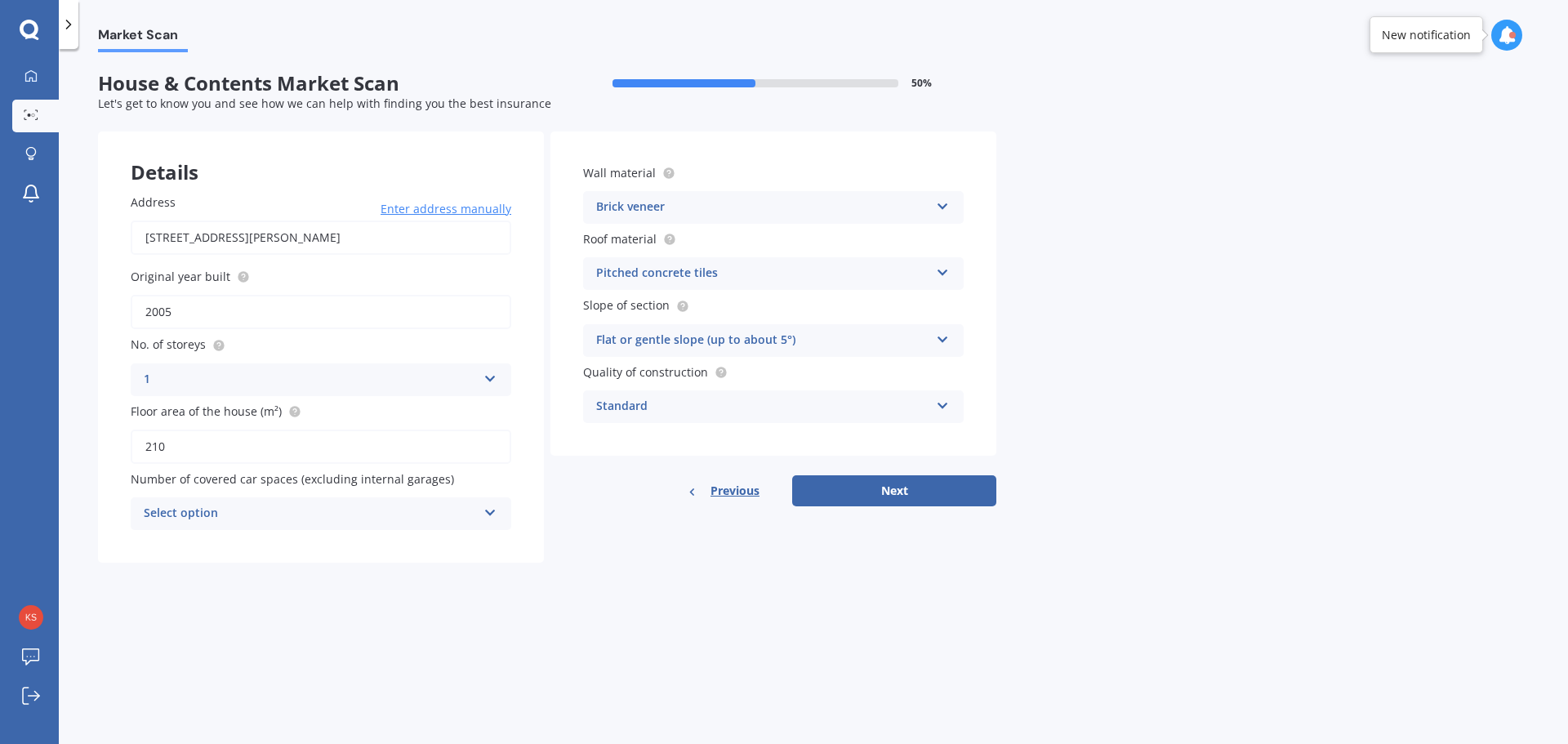
click at [153, 448] on input "210" at bounding box center [320, 447] width 380 height 35
type input "220"
click at [494, 510] on icon at bounding box center [490, 509] width 14 height 12
click at [201, 537] on div "0" at bounding box center [320, 546] width 379 height 30
click at [942, 273] on icon at bounding box center [942, 270] width 14 height 12
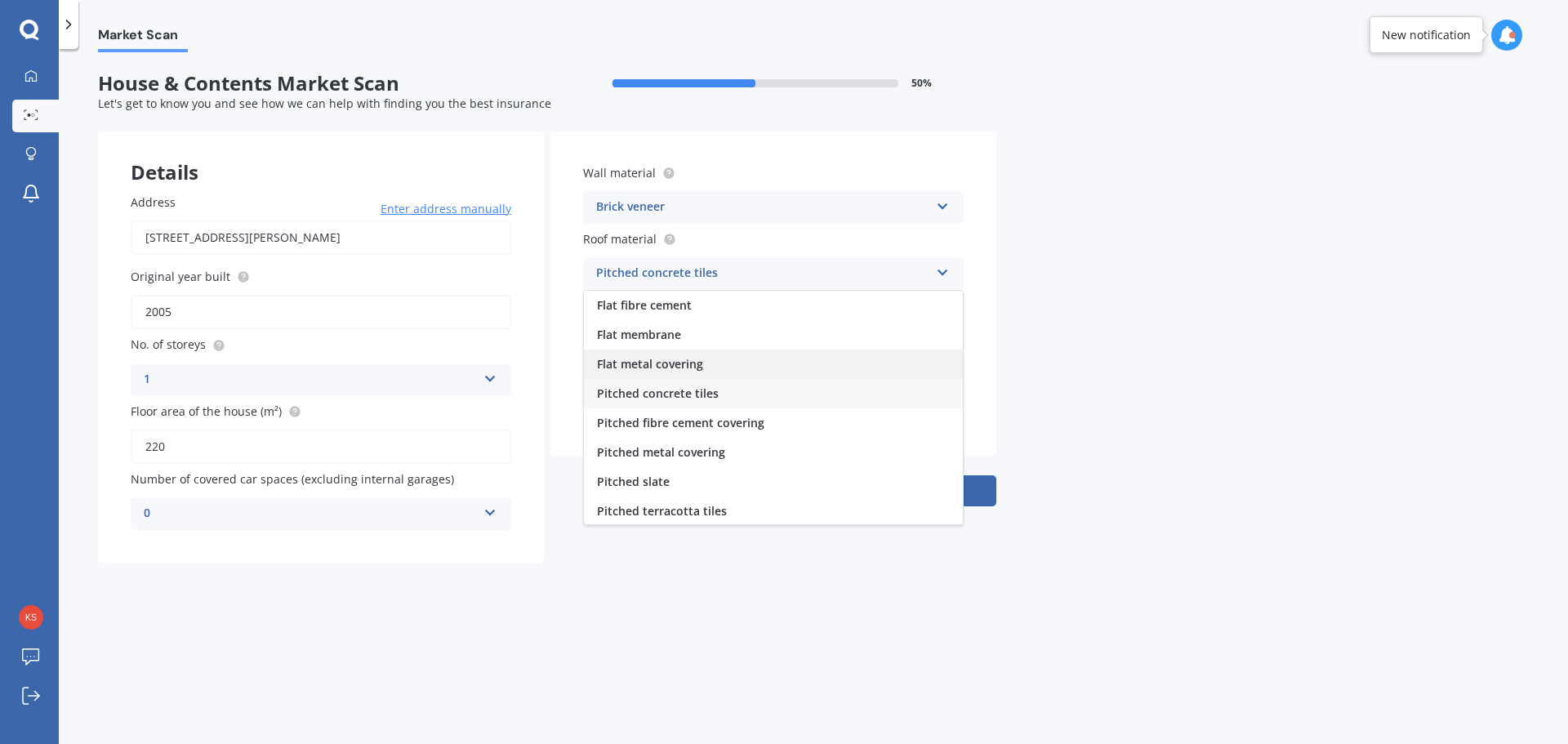
click at [675, 364] on span "Flat metal covering" at bounding box center [649, 363] width 106 height 16
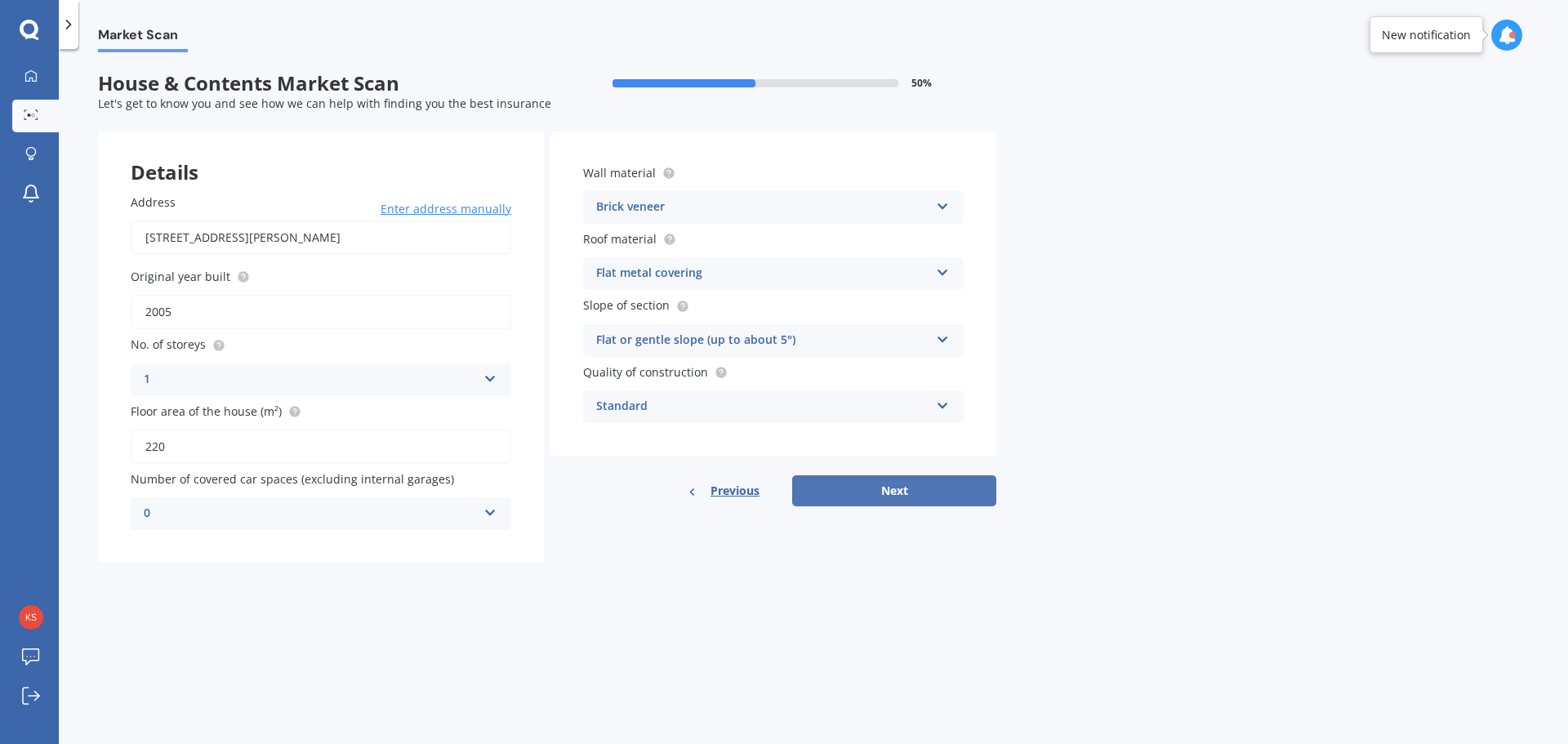
click at [914, 490] on button "Next" at bounding box center [894, 491] width 204 height 31
select select "12"
select select "10"
select select "1960"
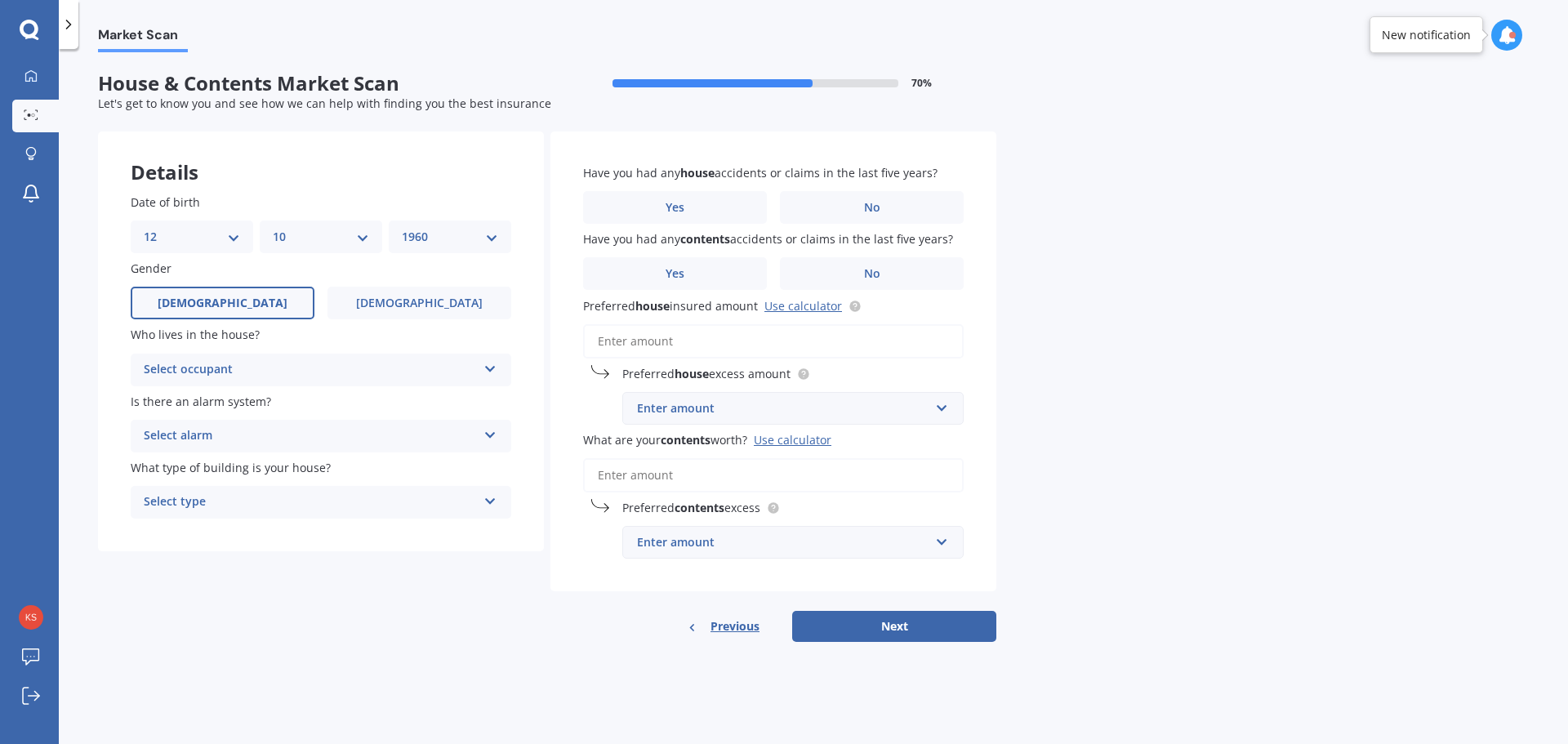
click at [491, 363] on icon at bounding box center [490, 366] width 14 height 12
click at [209, 366] on div "Owner" at bounding box center [310, 370] width 333 height 20
click at [439, 374] on div "Select occupant" at bounding box center [314, 370] width 325 height 18
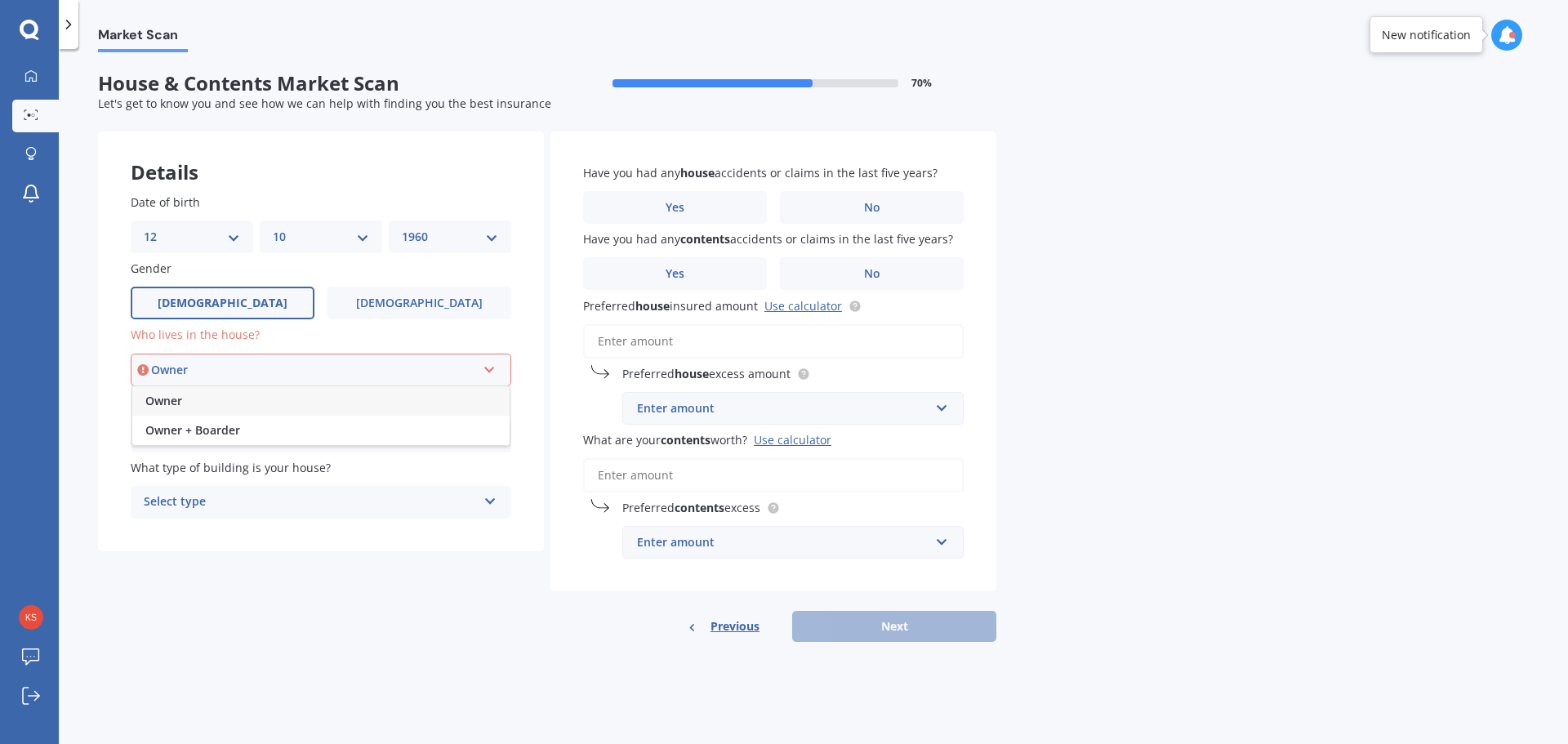
click at [177, 401] on span "Owner" at bounding box center [163, 400] width 37 height 16
click at [482, 432] on div "Select alarm Yes, monitored Yes, not monitored No" at bounding box center [320, 437] width 380 height 33
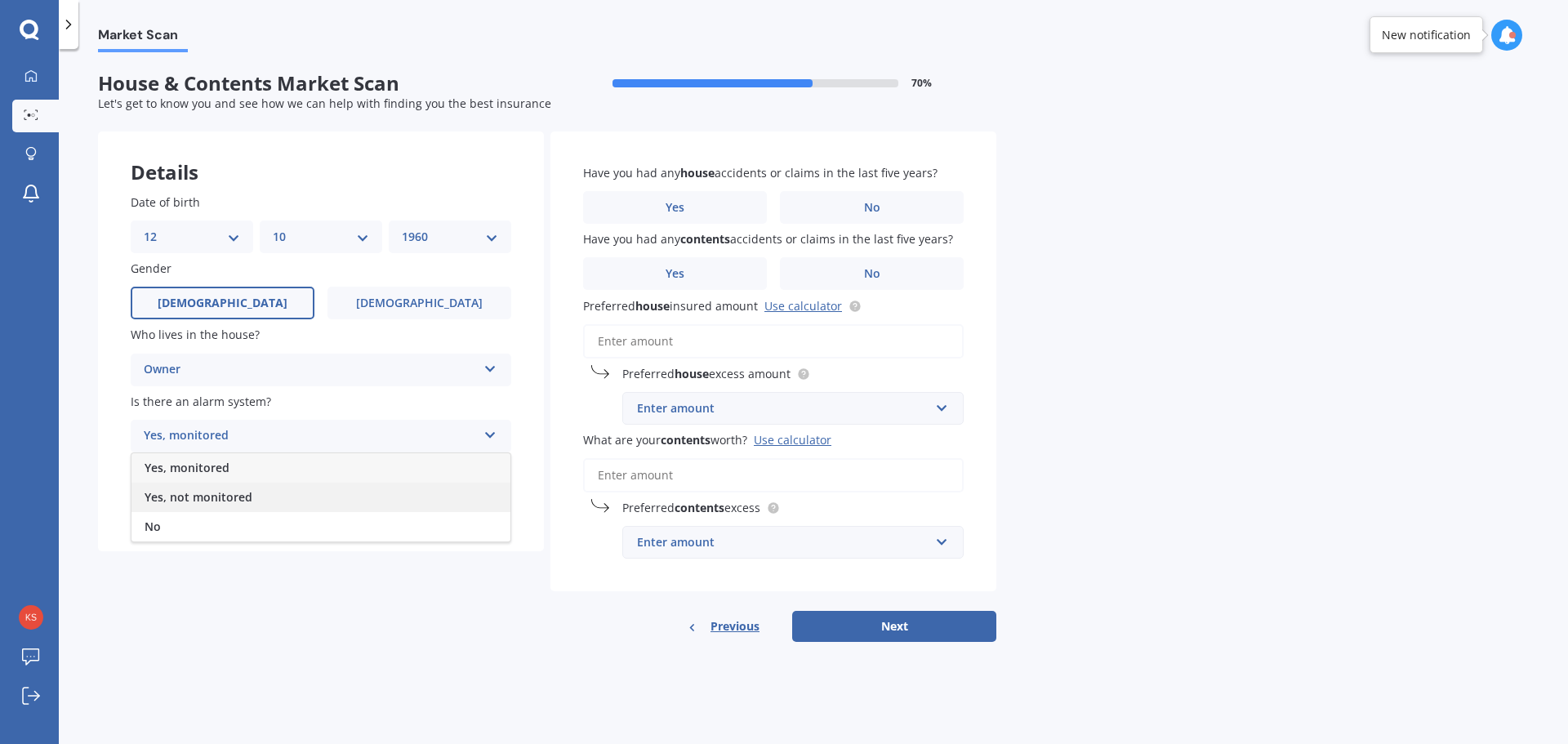
click at [212, 495] on span "Yes, not monitored" at bounding box center [198, 497] width 108 height 16
click at [461, 506] on div "Select type" at bounding box center [310, 503] width 333 height 20
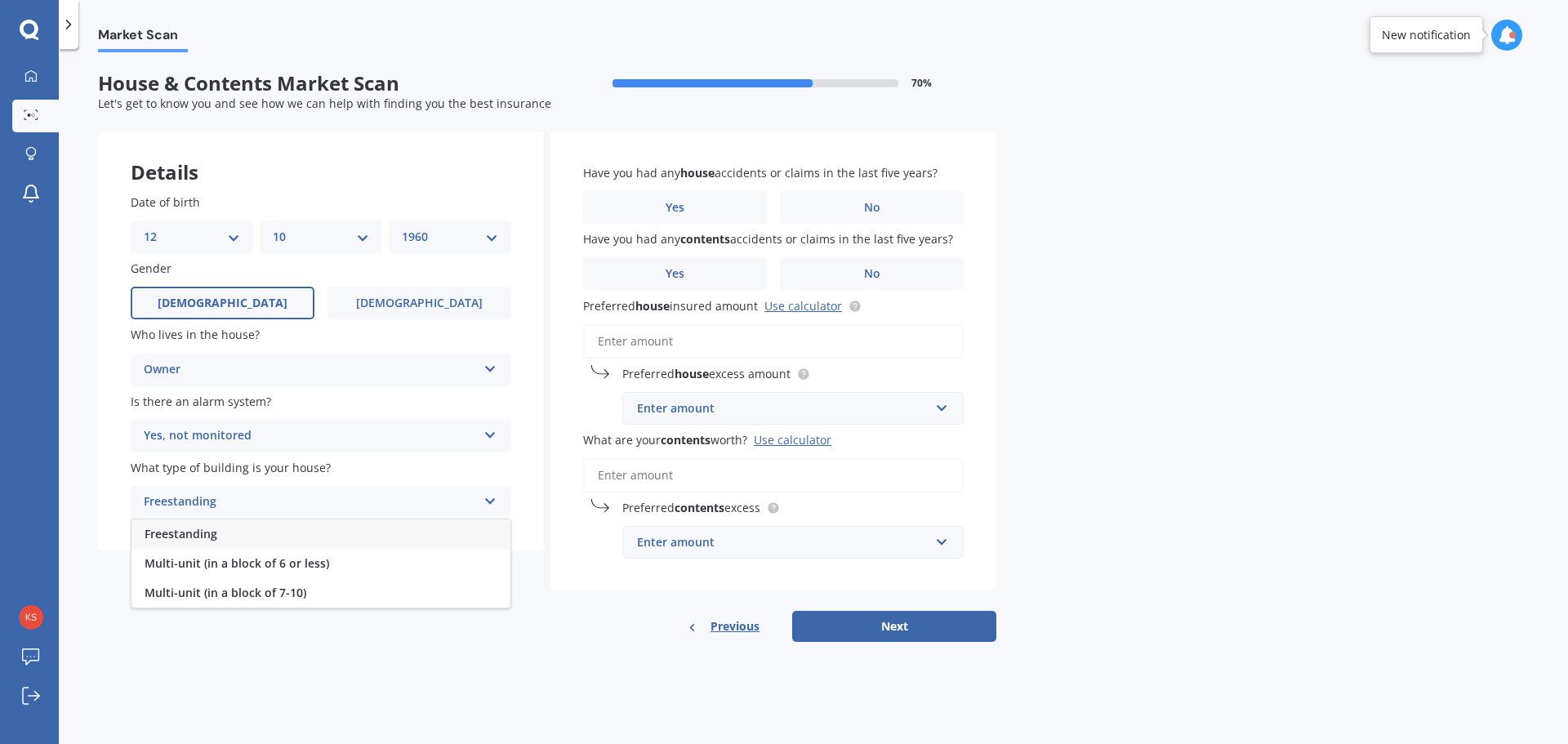
click at [217, 524] on div "Freestanding" at bounding box center [320, 534] width 379 height 30
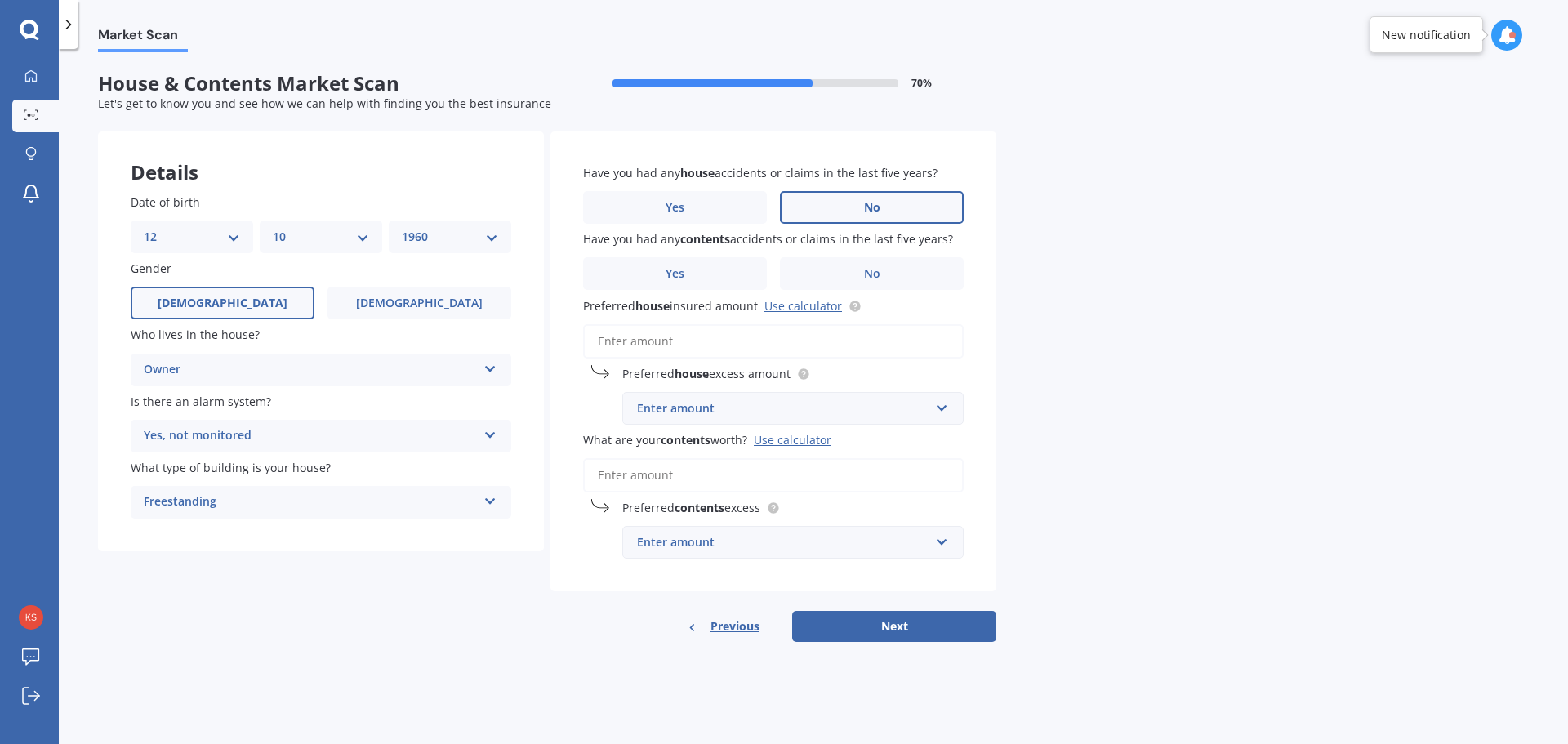
click at [878, 206] on span "No" at bounding box center [872, 207] width 17 height 14
click at [0, 0] on input "No" at bounding box center [0, 0] width 0 height 0
click at [867, 278] on span "No" at bounding box center [872, 274] width 17 height 14
click at [0, 0] on input "No" at bounding box center [0, 0] width 0 height 0
click at [671, 345] on input "Preferred house insured amount Use calculator" at bounding box center [772, 342] width 380 height 35
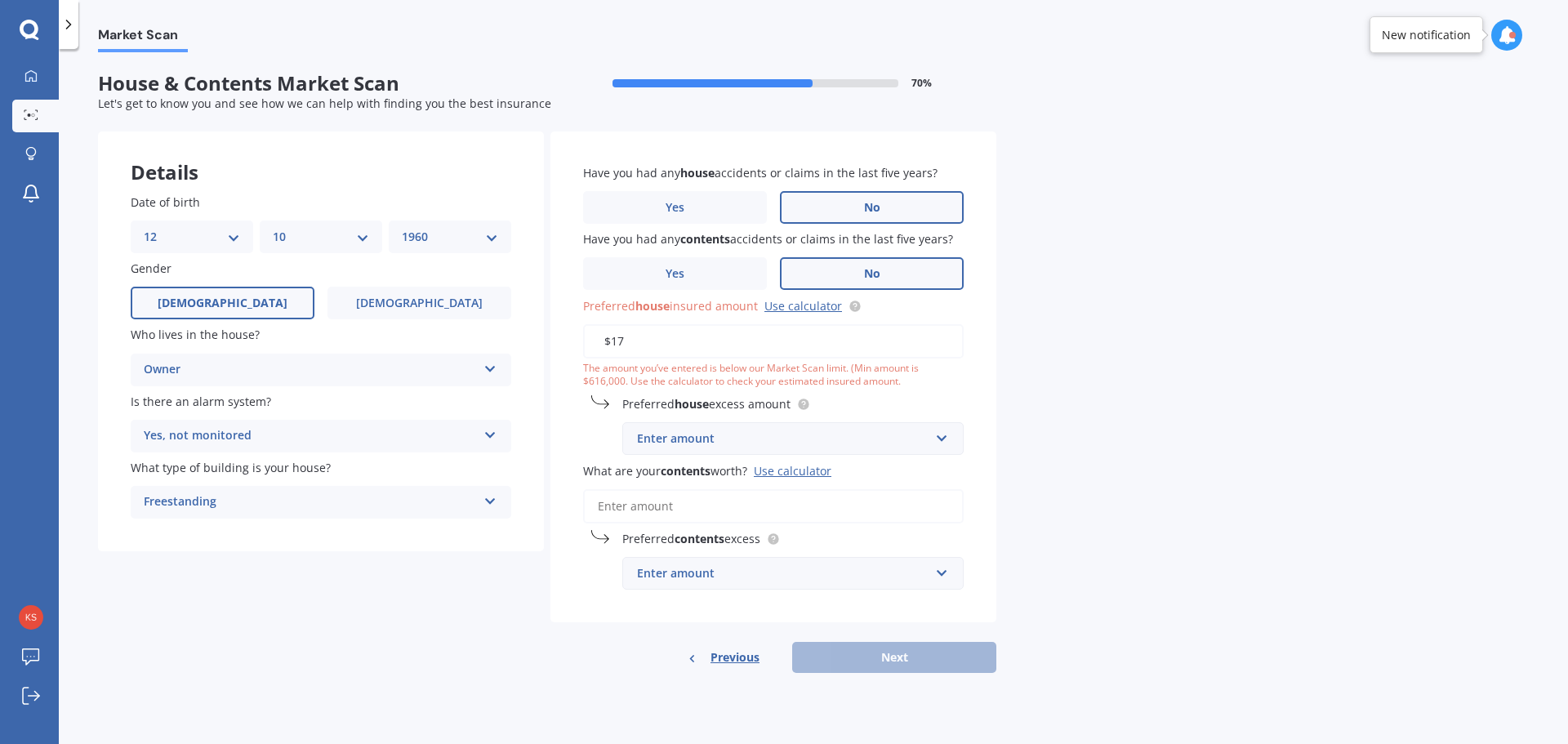
type input "$1"
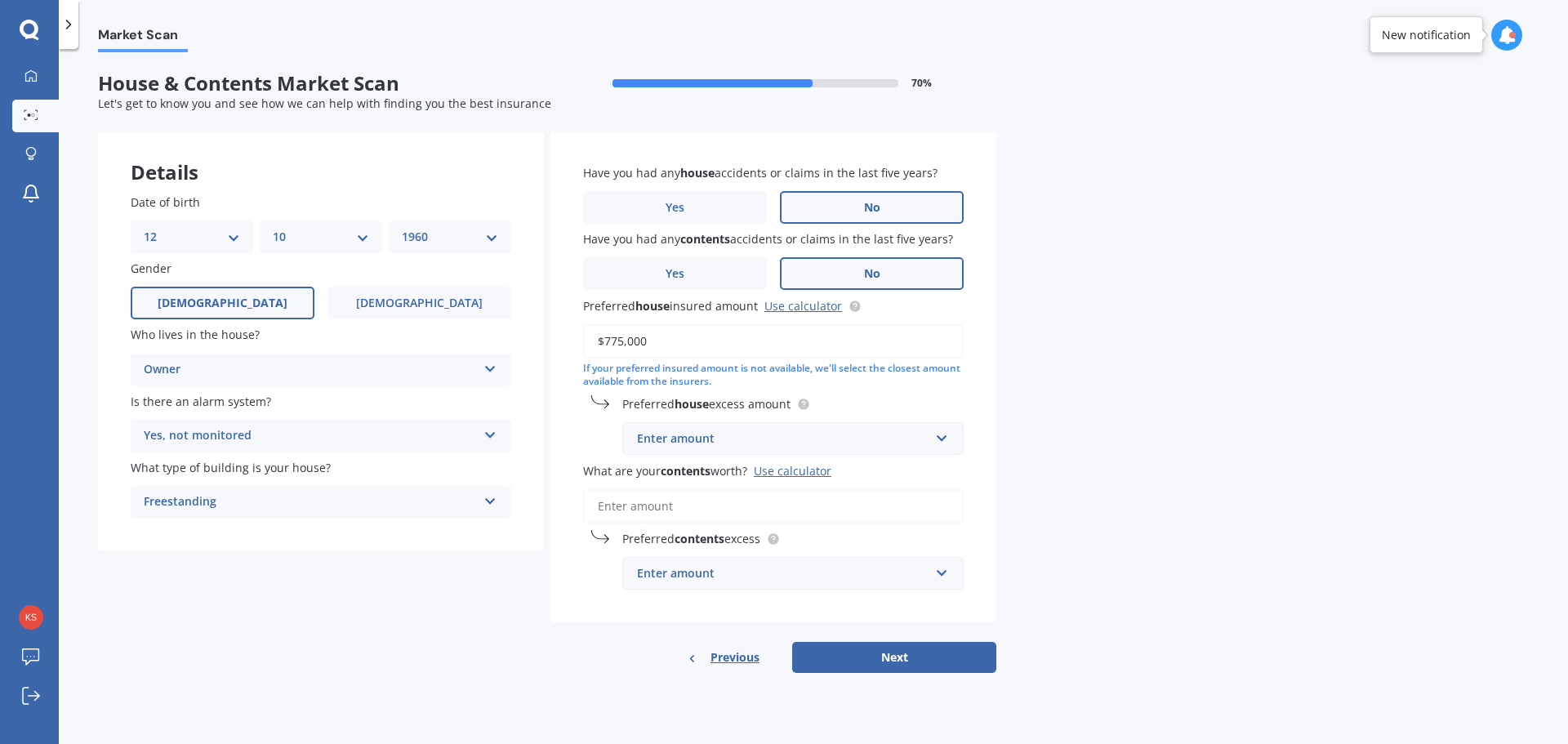
type input "$775,000"
click at [714, 438] on div "Enter amount" at bounding box center [783, 438] width 292 height 18
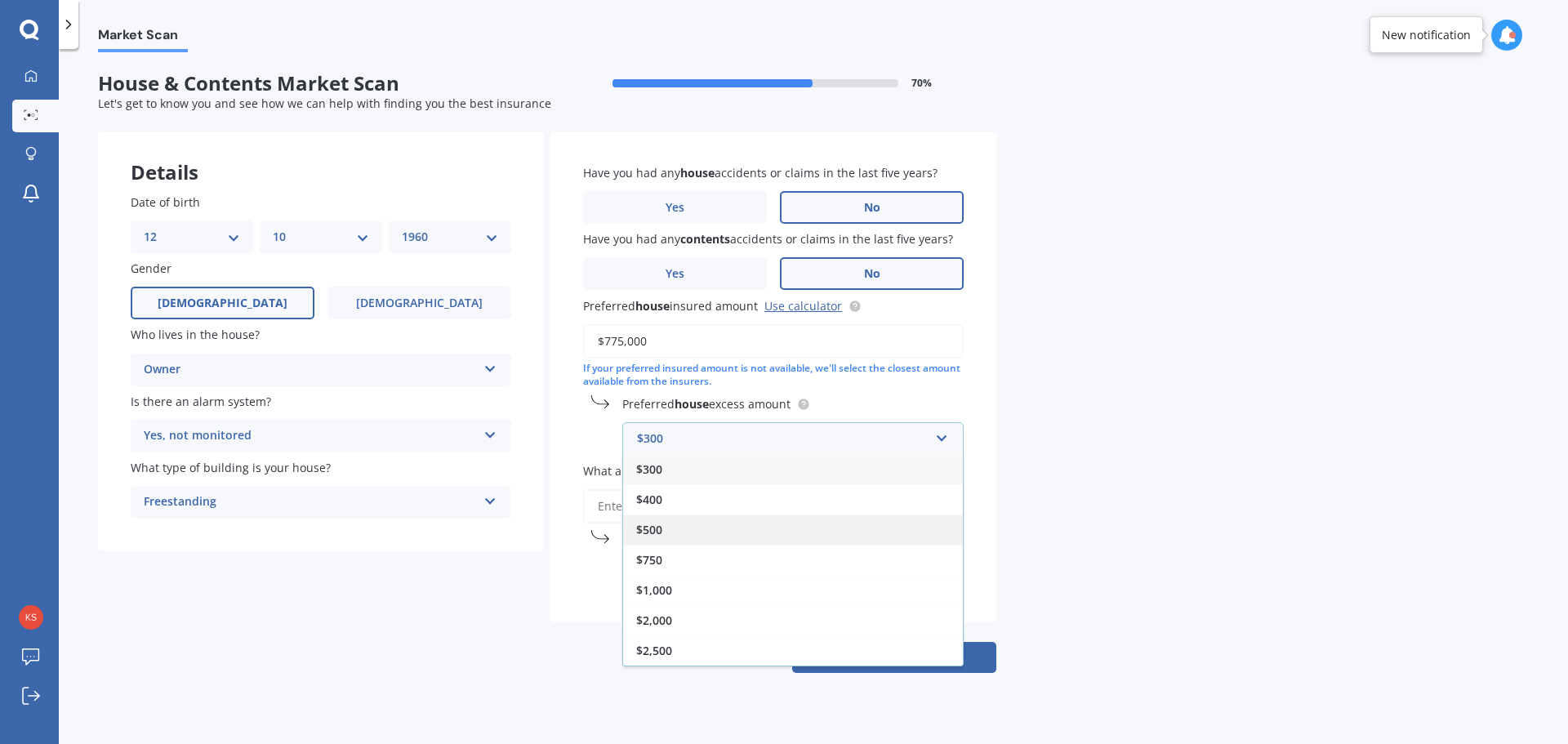
click at [665, 528] on div "$500" at bounding box center [793, 529] width 340 height 31
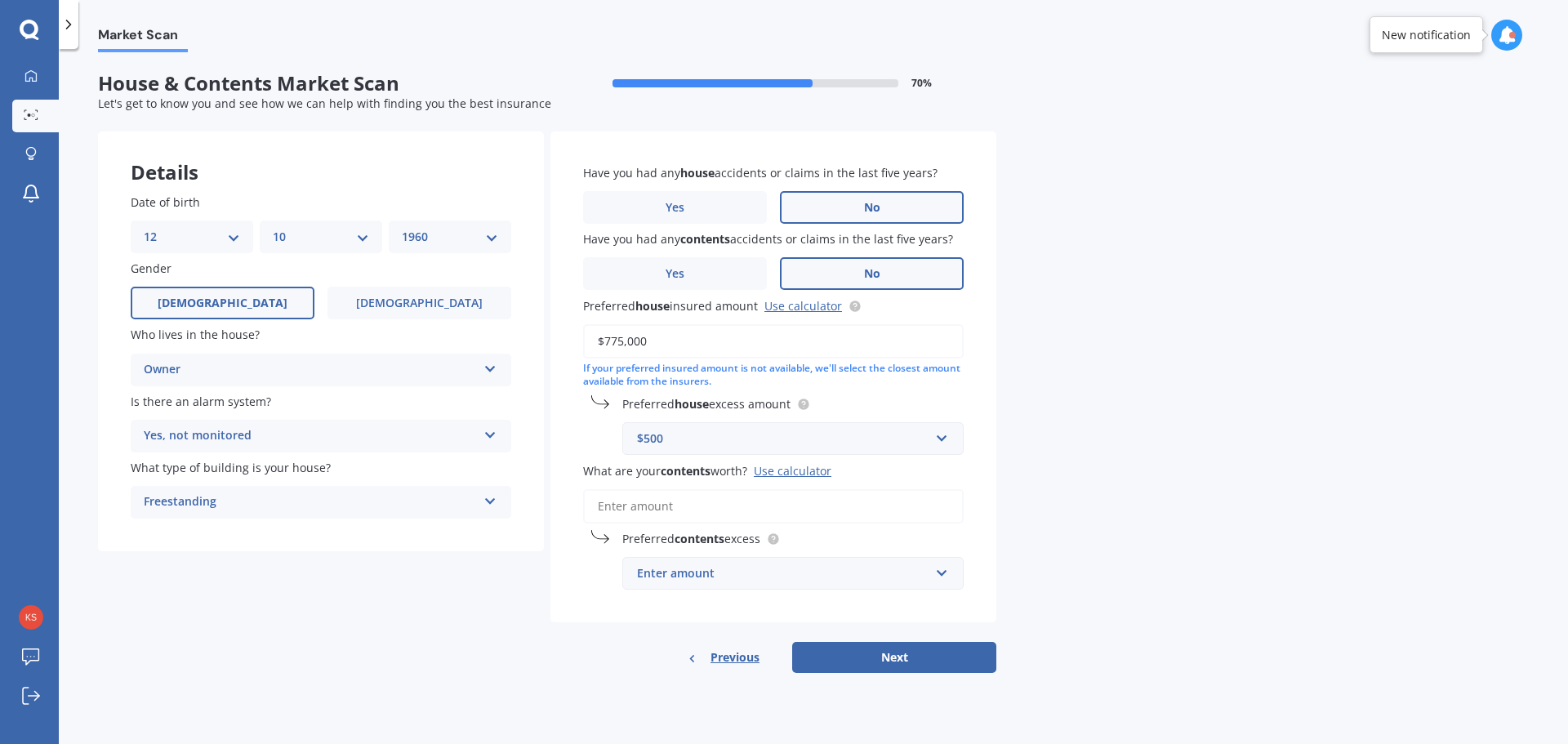
click at [696, 509] on input "What are your contents worth? Use calculator" at bounding box center [772, 507] width 380 height 35
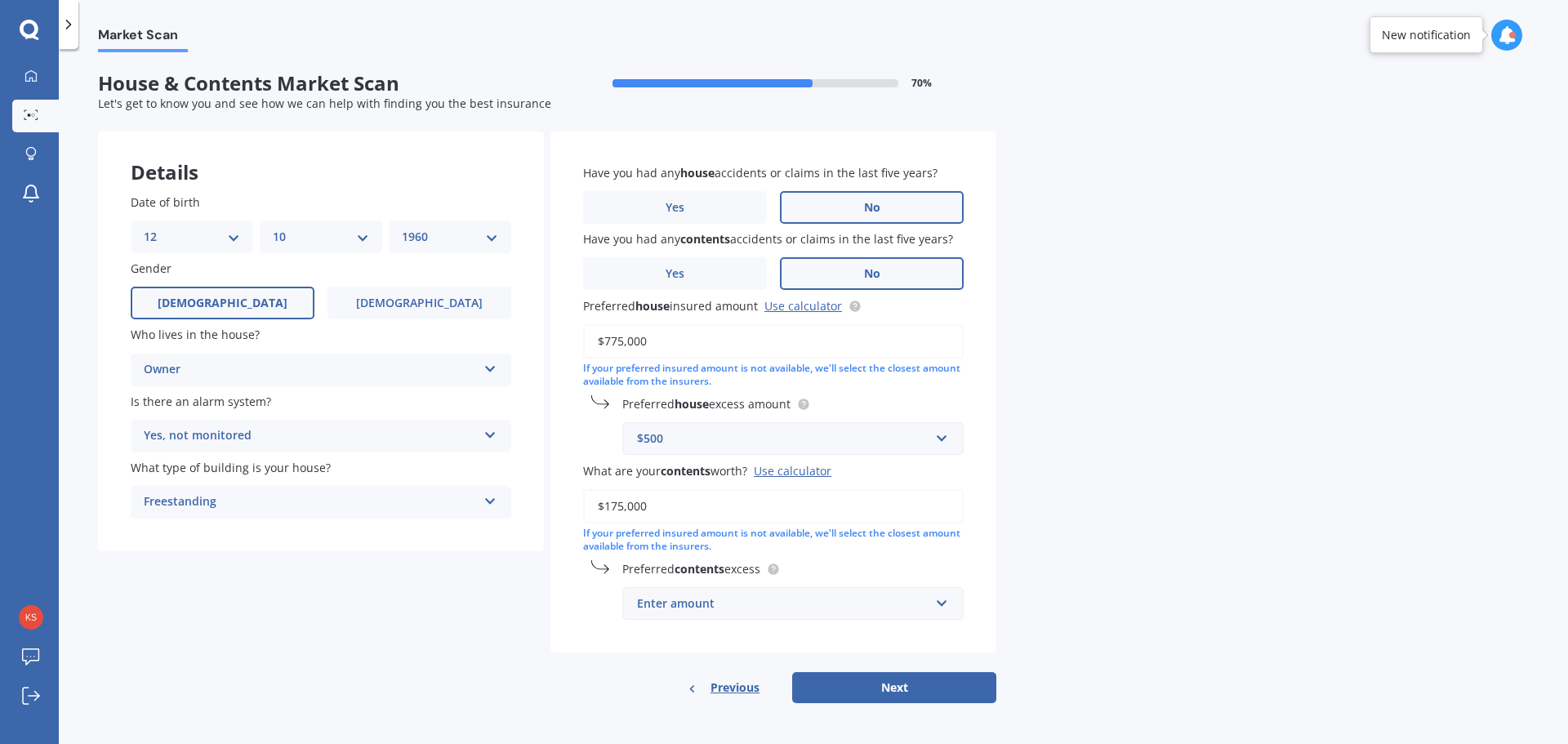
type input "$175,000"
click at [763, 603] on div "Enter amount" at bounding box center [783, 604] width 292 height 18
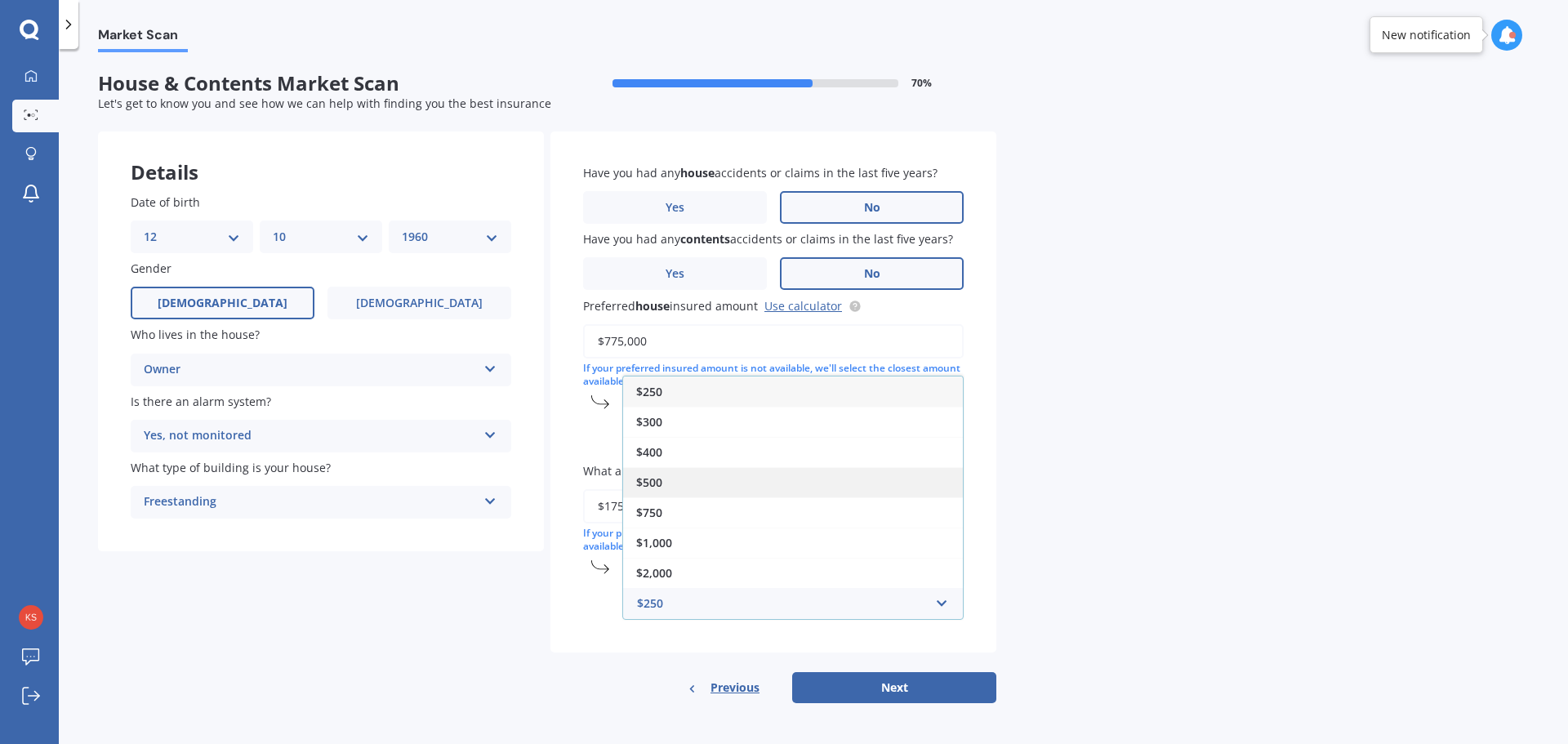
click at [655, 486] on span "$500" at bounding box center [649, 482] width 26 height 16
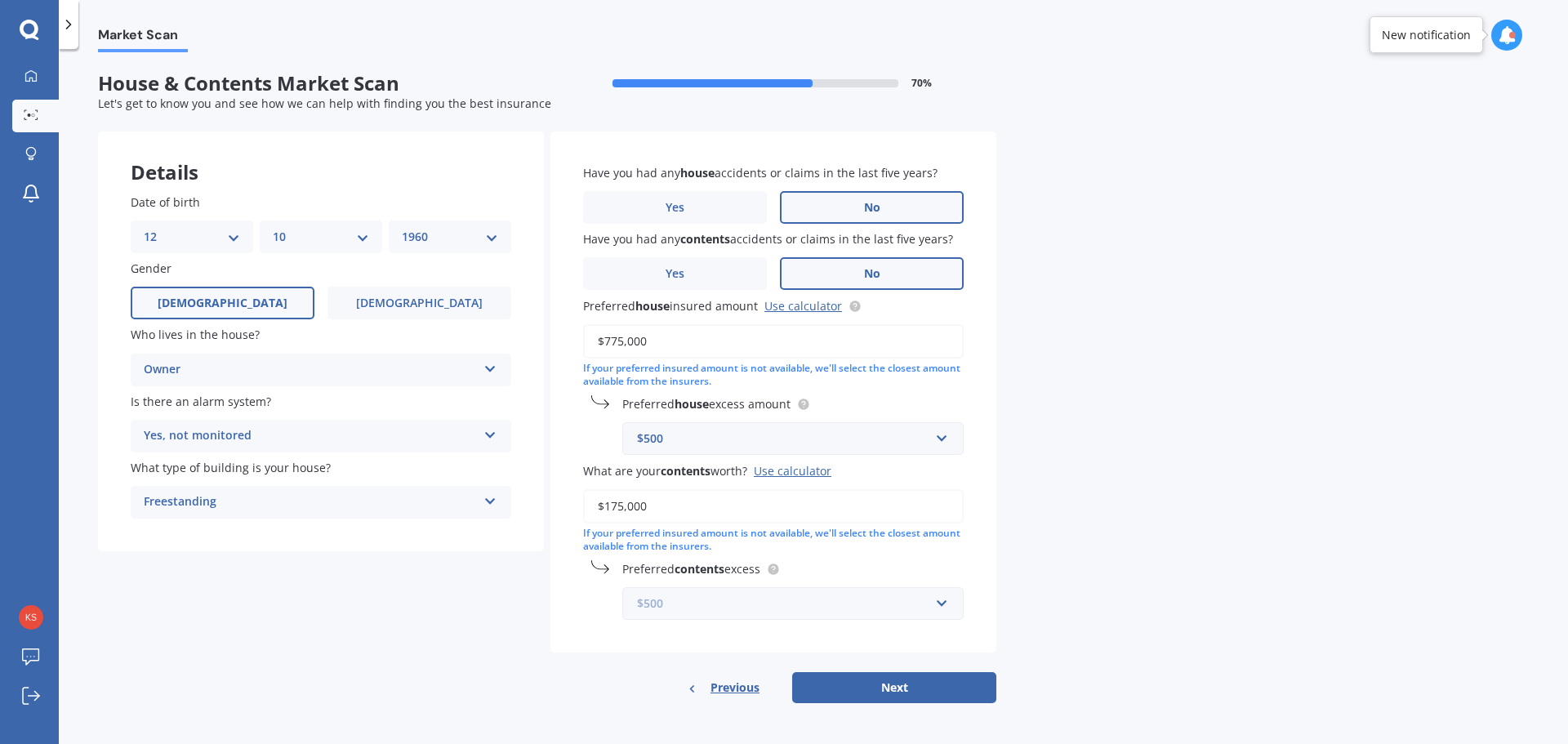
scroll to position [2, 0]
click at [859, 673] on button "Next" at bounding box center [894, 686] width 204 height 31
select select "12"
select select "10"
select select "1960"
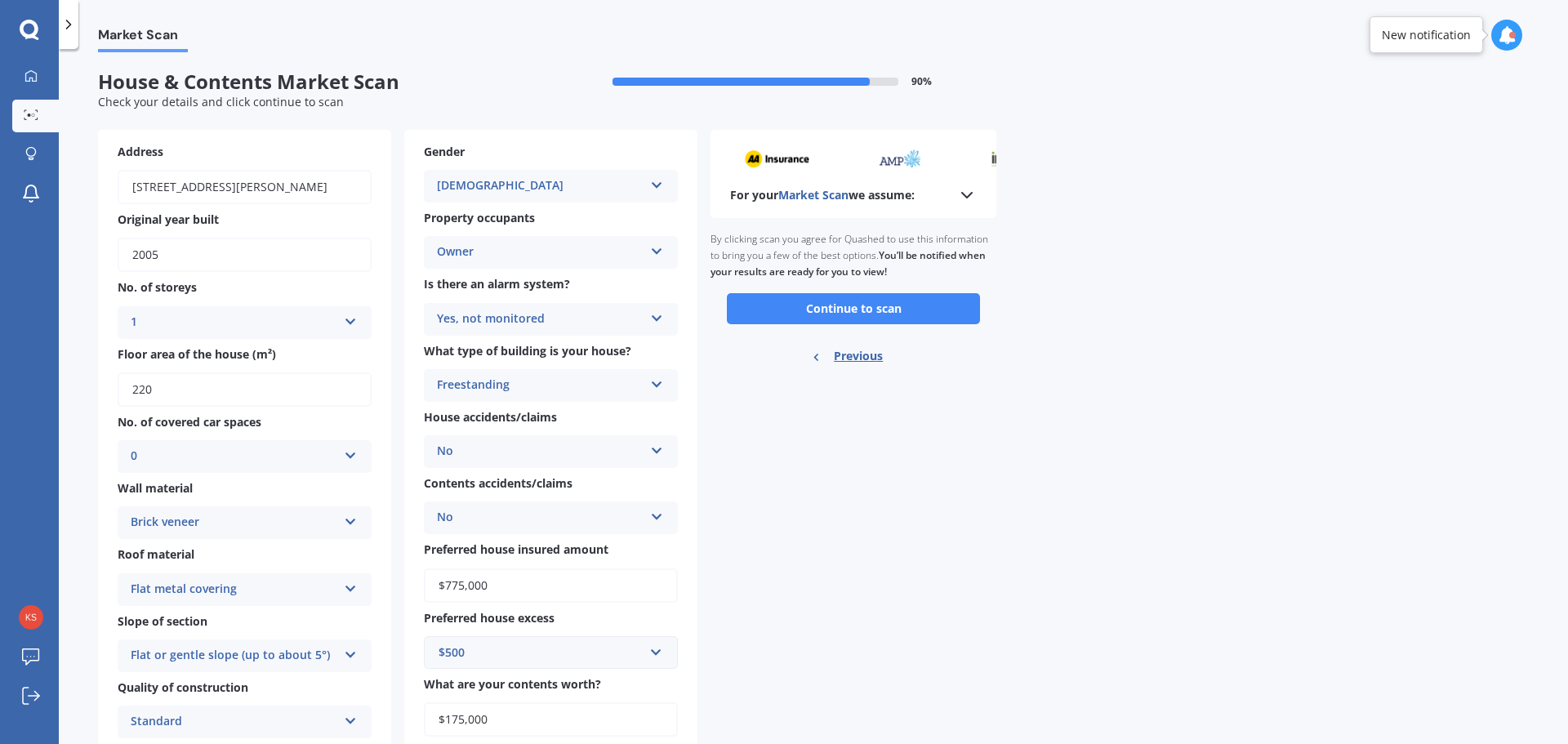
scroll to position [0, 0]
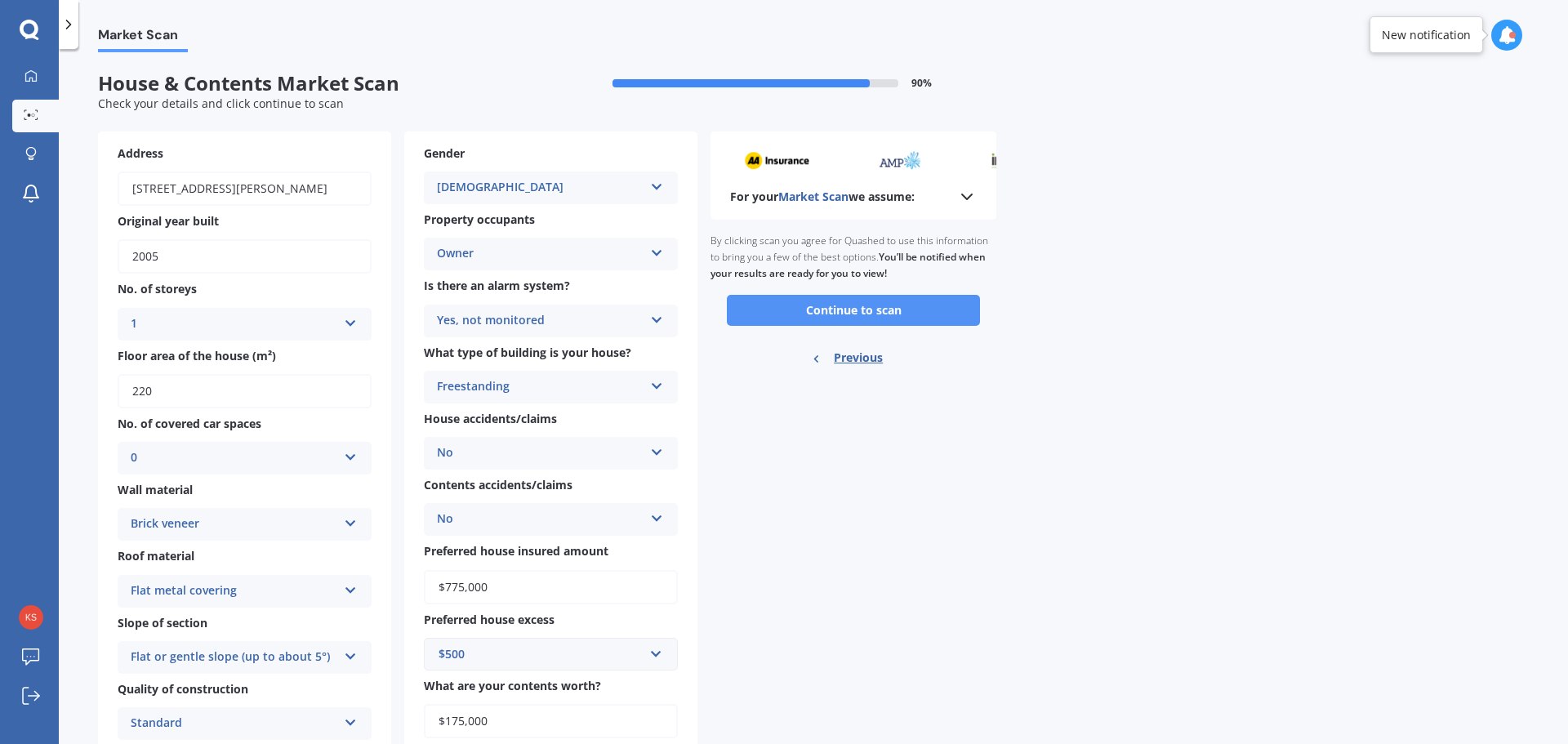
click at [834, 301] on button "Continue to scan" at bounding box center [853, 310] width 253 height 31
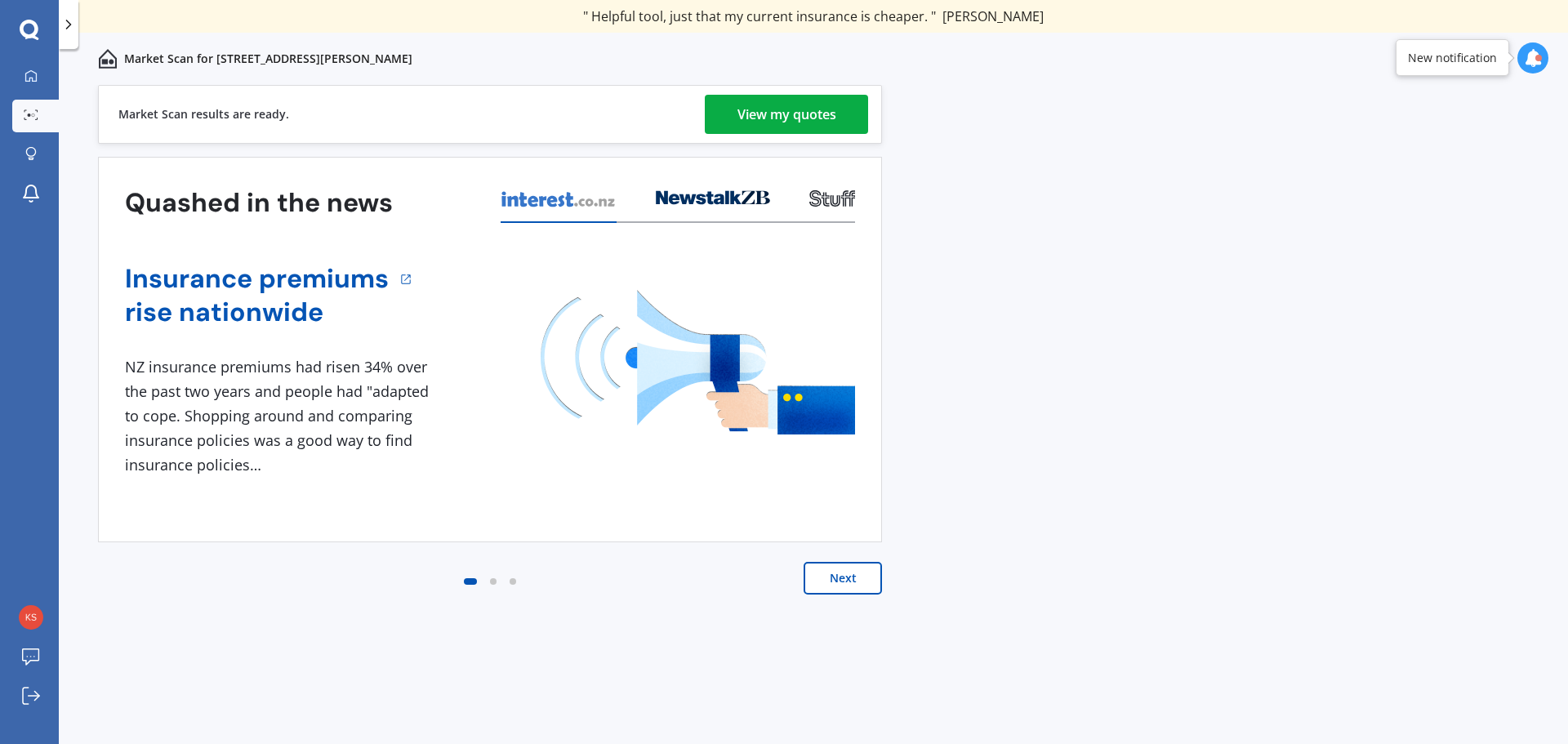
click at [752, 102] on div "View my quotes" at bounding box center [786, 114] width 99 height 39
